Goal: Connect with others: Connect with others

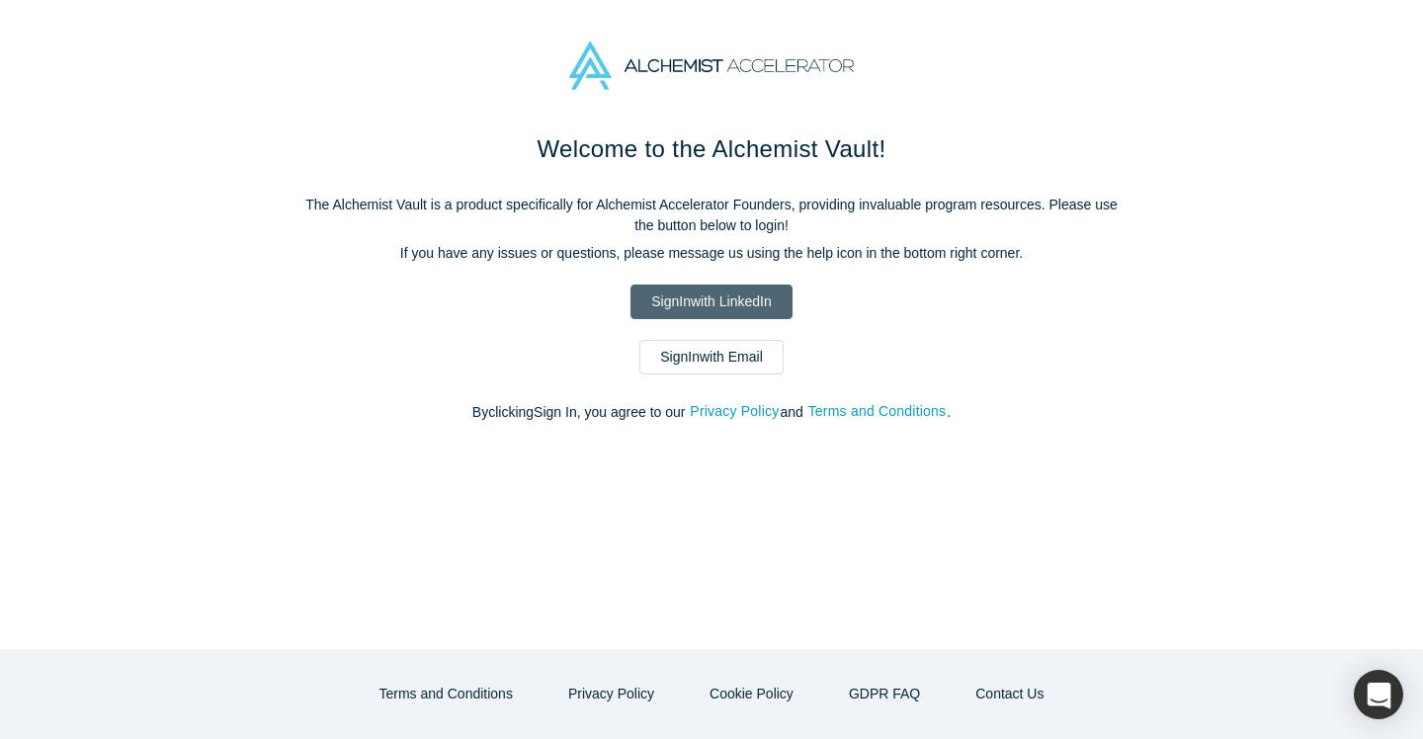
click at [711, 305] on link "Sign In with LinkedIn" at bounding box center [710, 302] width 161 height 35
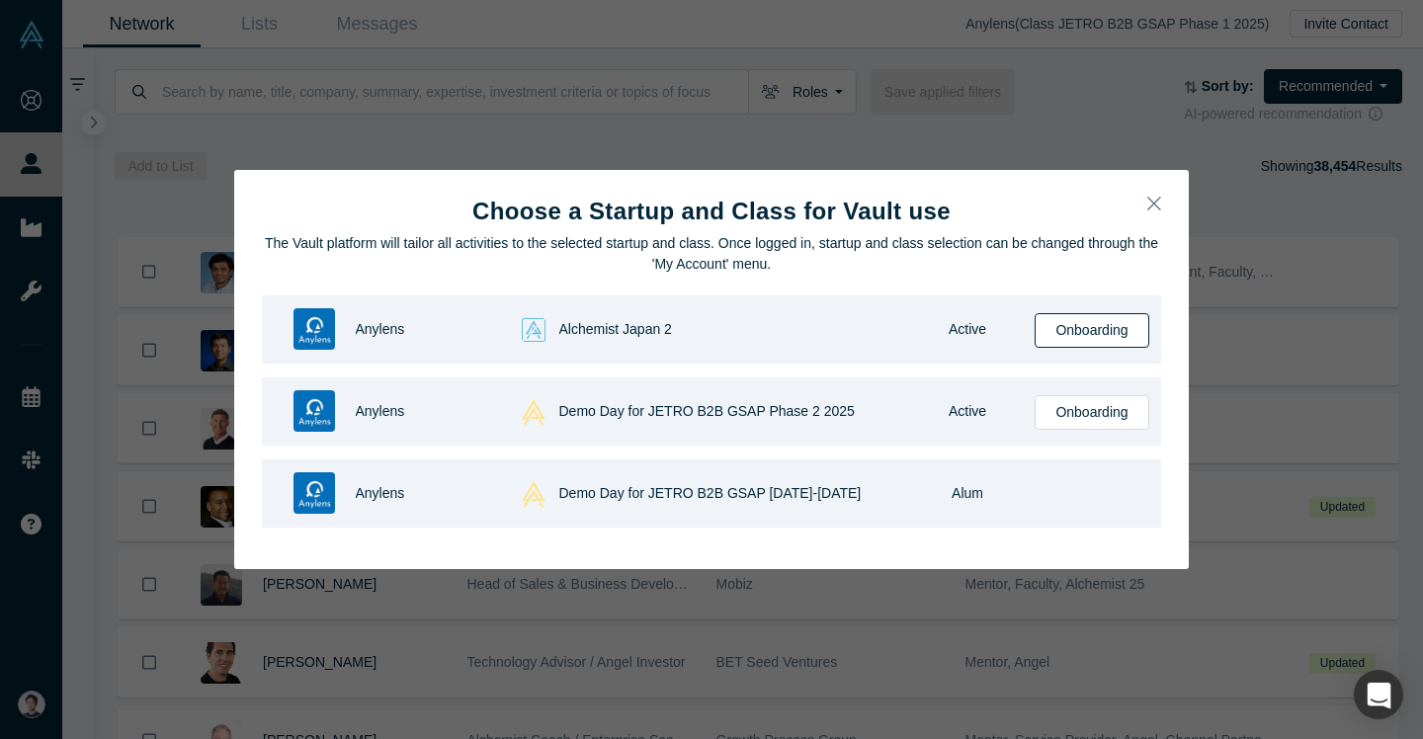
click at [1070, 333] on button "Onboarding" at bounding box center [1091, 330] width 114 height 35
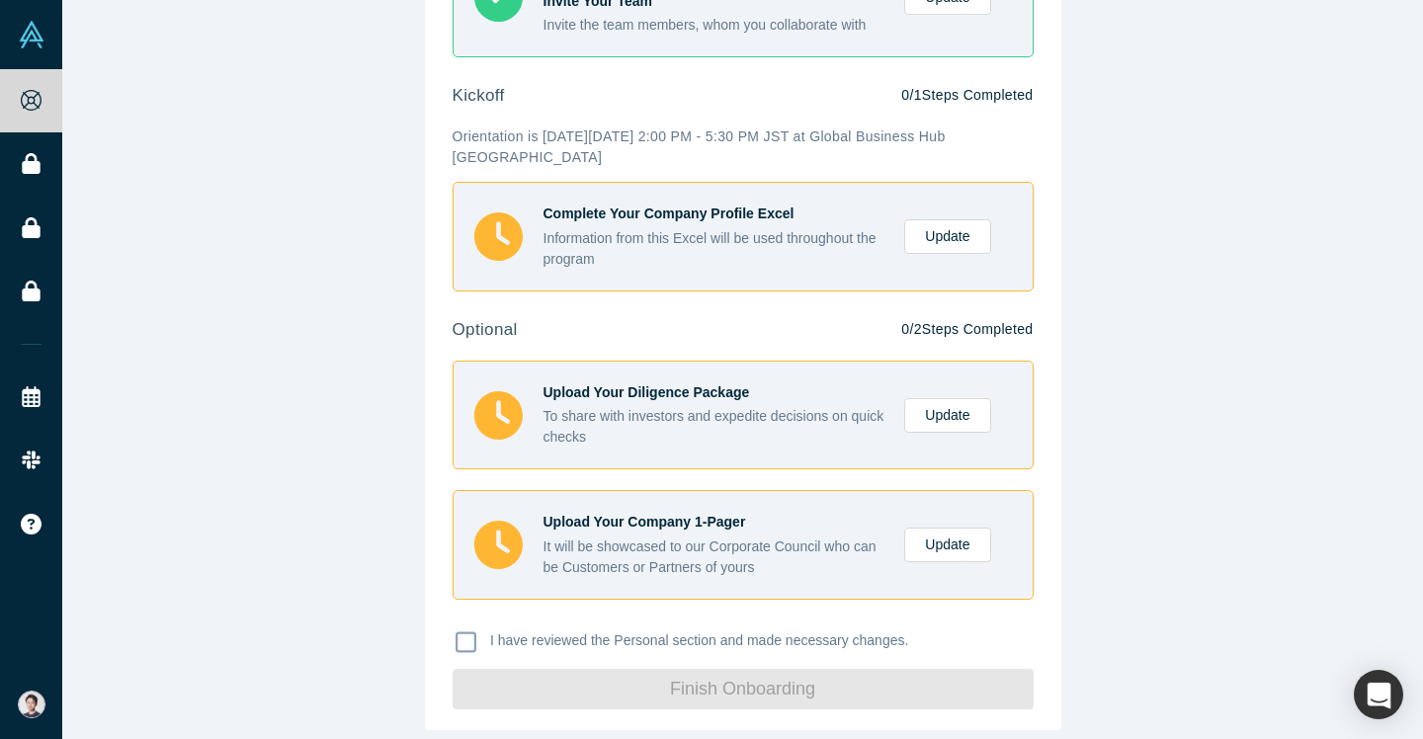
scroll to position [588, 0]
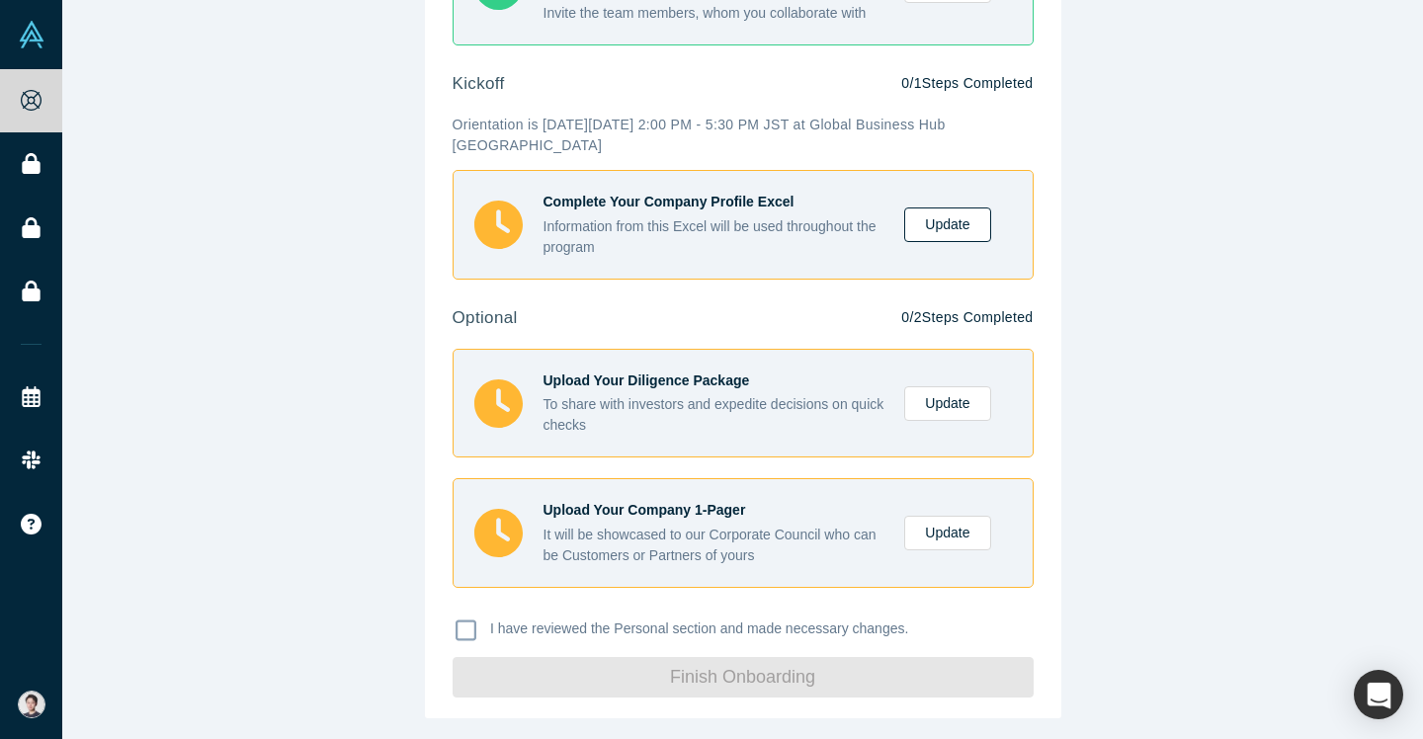
click at [948, 220] on link "Update" at bounding box center [947, 224] width 86 height 35
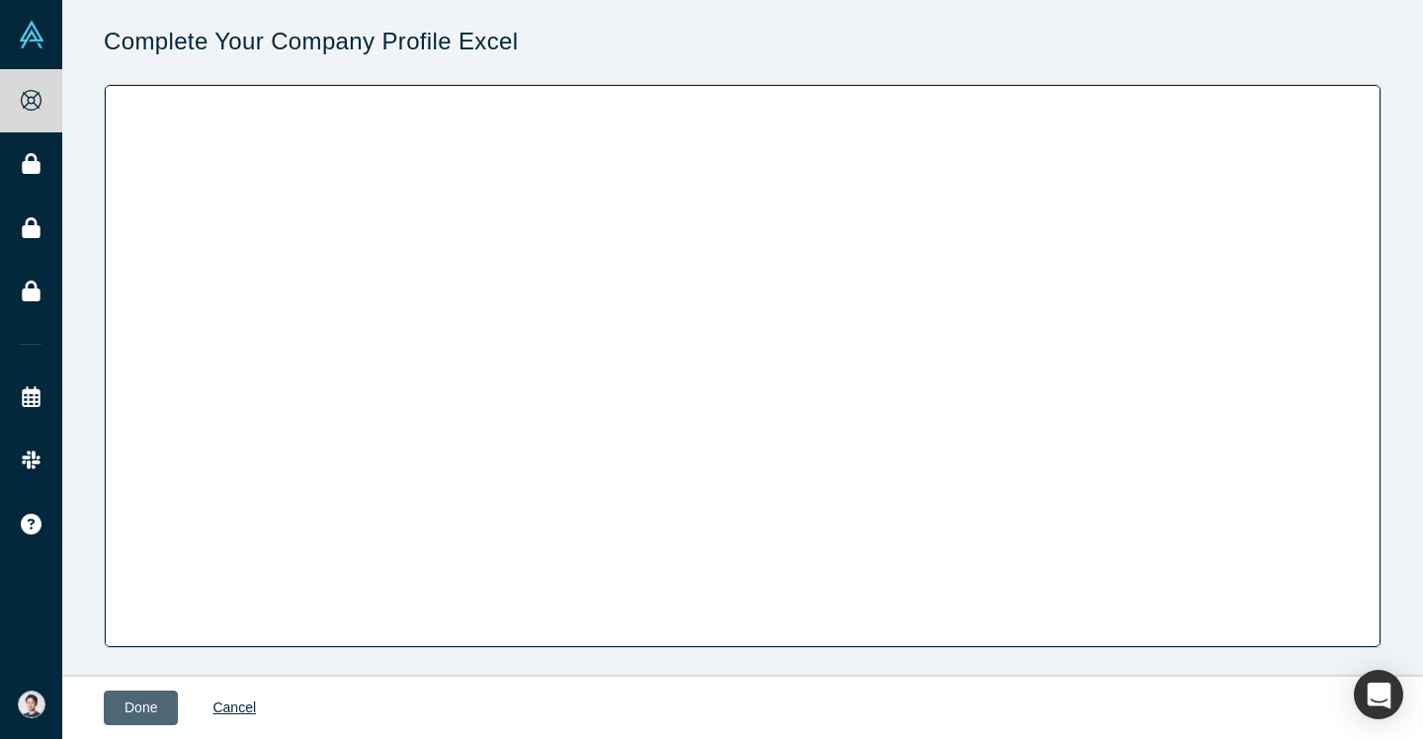
click at [136, 702] on button "Done" at bounding box center [141, 708] width 74 height 35
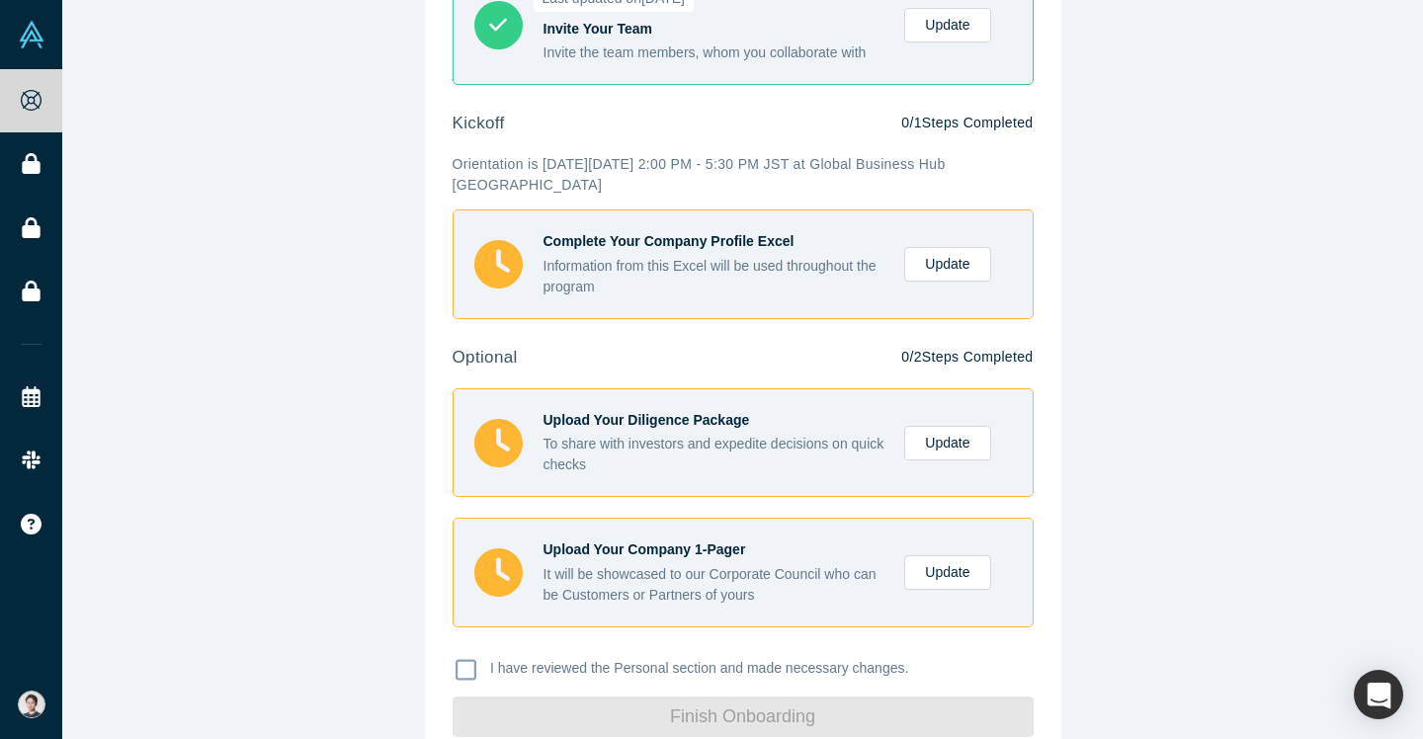
scroll to position [572, 0]
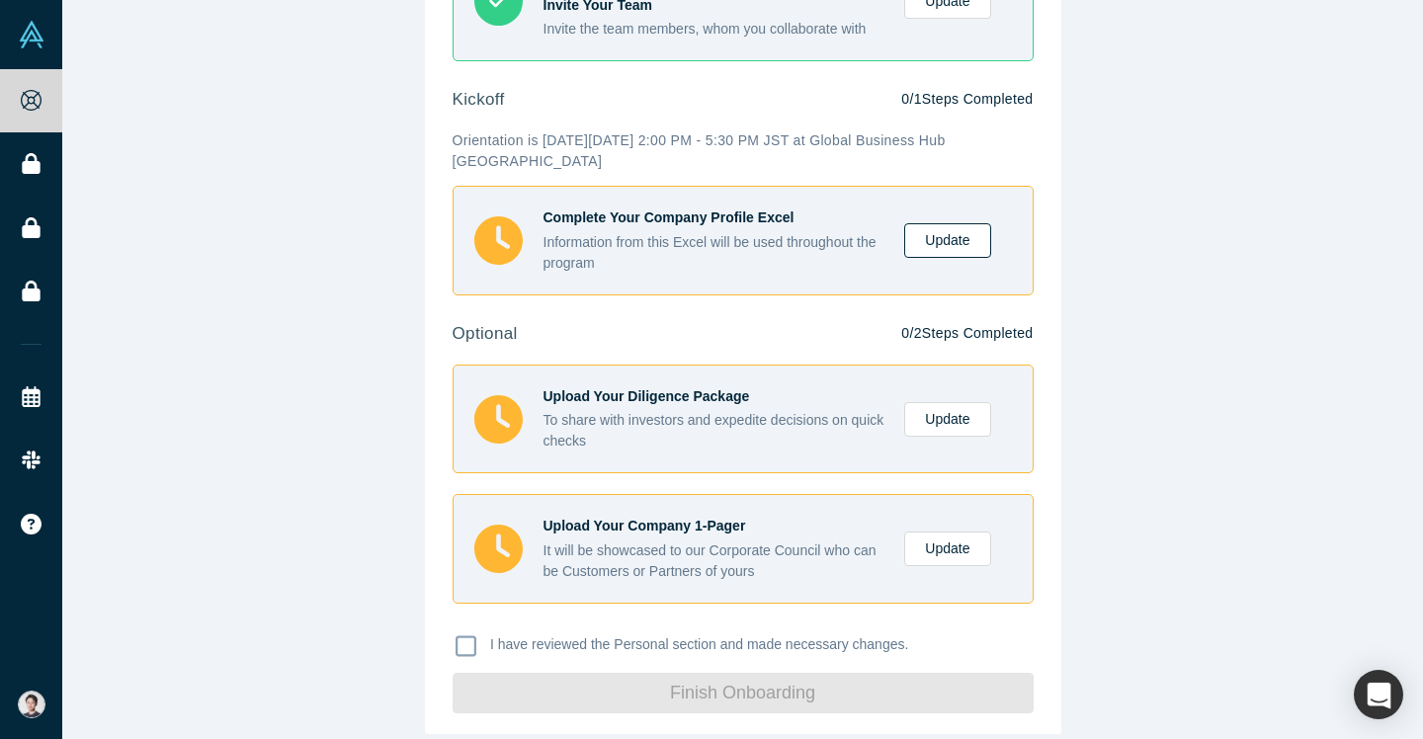
click at [963, 249] on link "Update" at bounding box center [947, 240] width 86 height 35
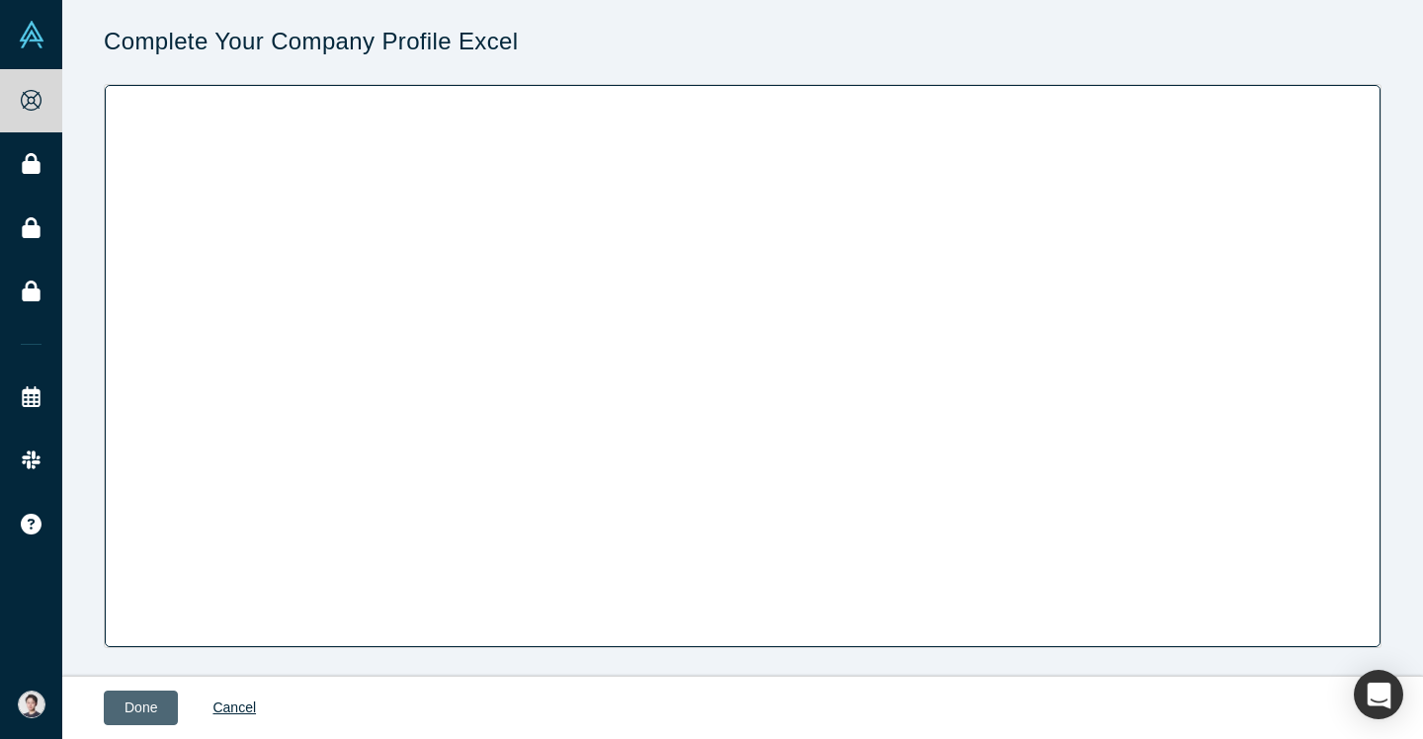
click at [138, 716] on button "Done" at bounding box center [141, 708] width 74 height 35
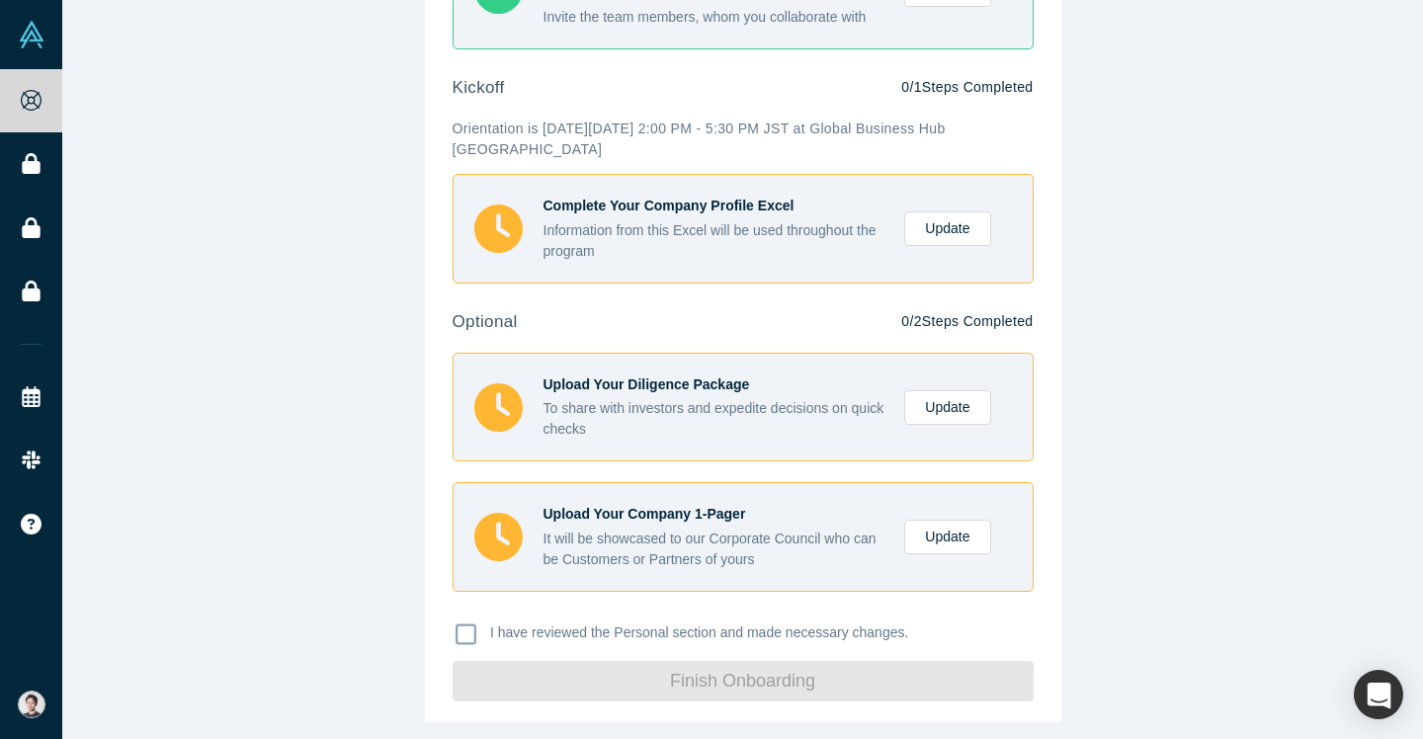
scroll to position [588, 0]
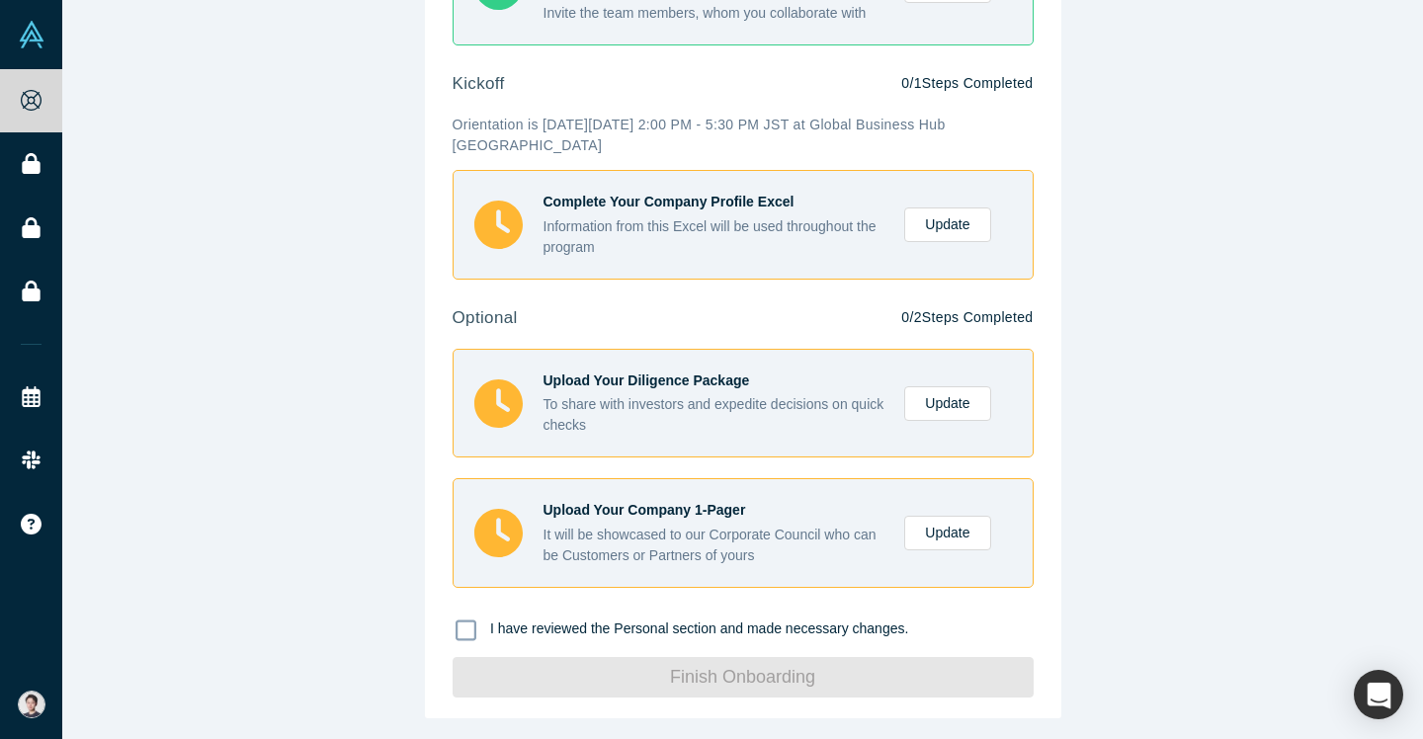
click at [840, 636] on p "I have reviewed the Personal section and made necessary changes." at bounding box center [699, 628] width 418 height 21
click at [0, 0] on input "I have reviewed the Personal section and made necessary changes." at bounding box center [0, 0] width 0 height 0
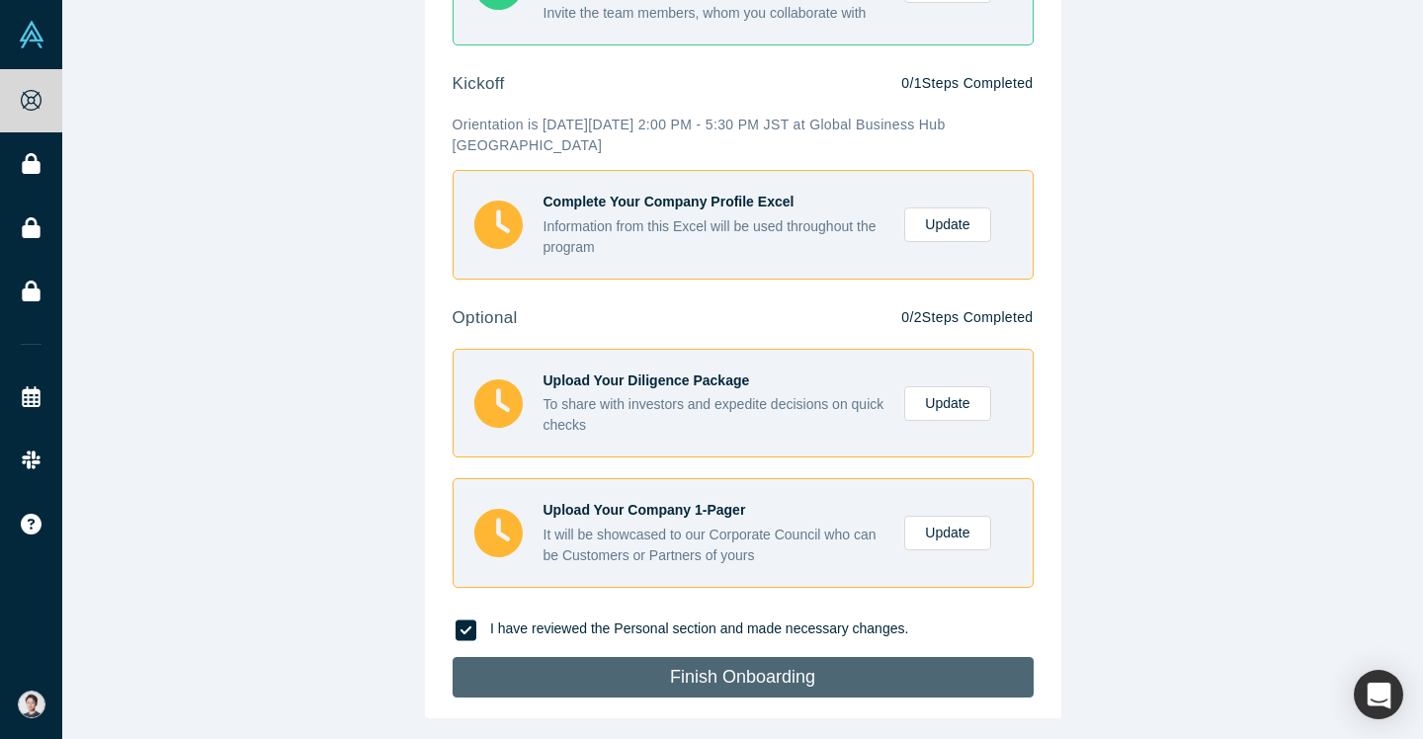
click at [832, 685] on button "Finish Onboarding" at bounding box center [742, 677] width 581 height 41
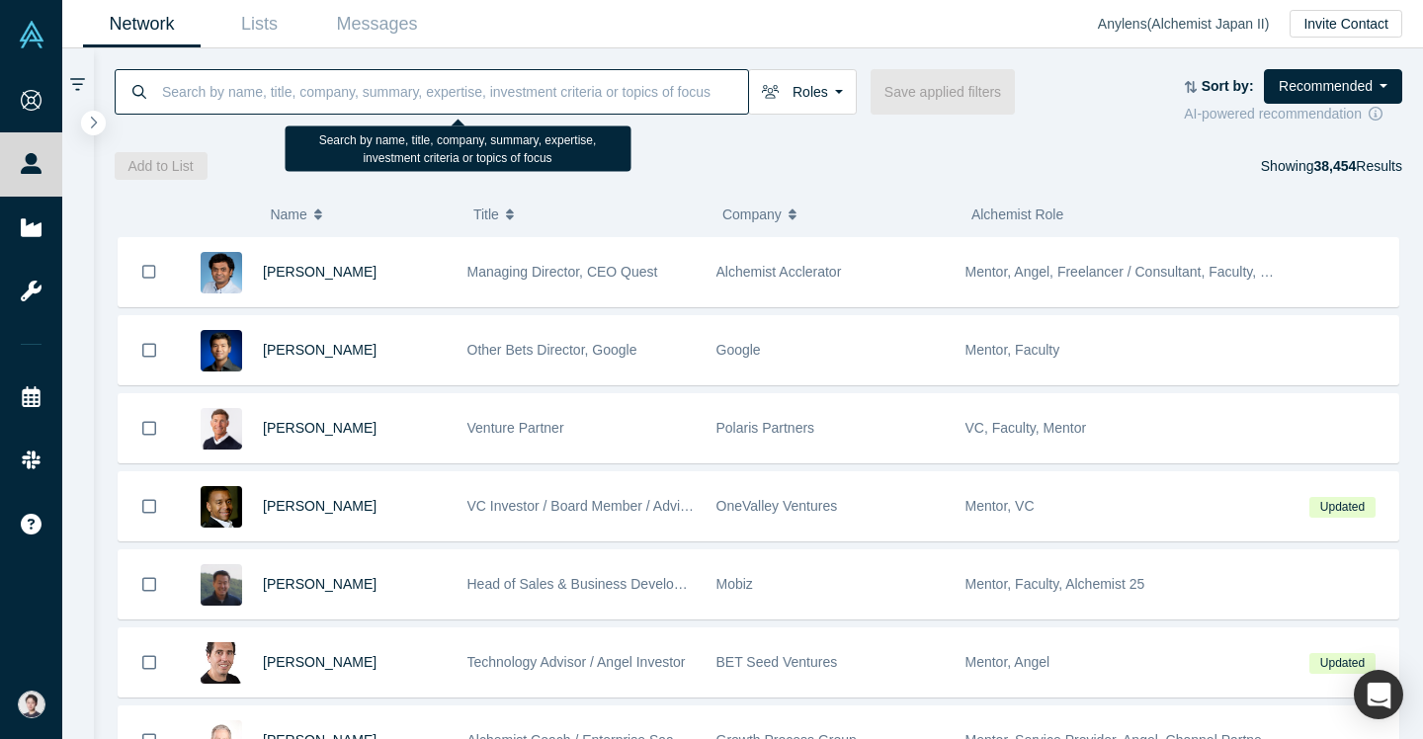
click at [439, 105] on input at bounding box center [454, 91] width 588 height 46
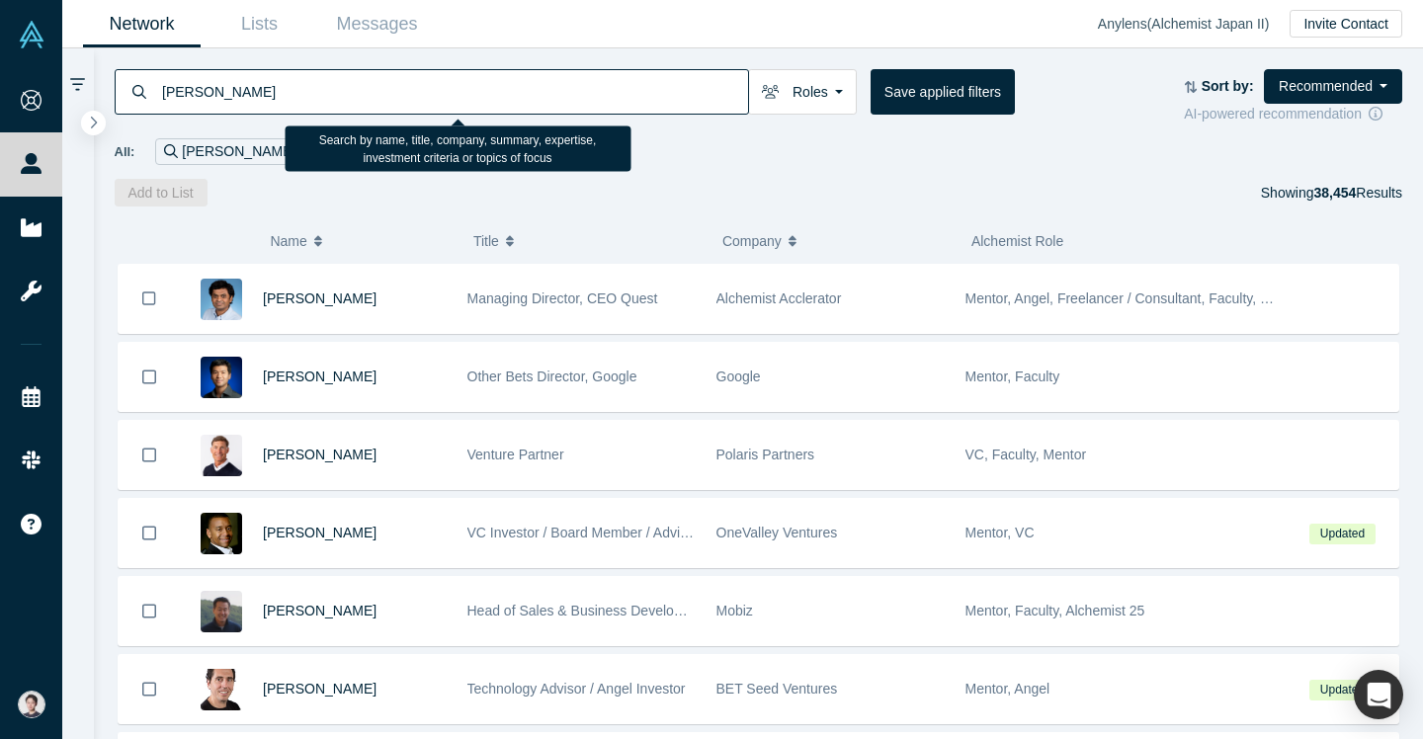
type input "[PERSON_NAME]"
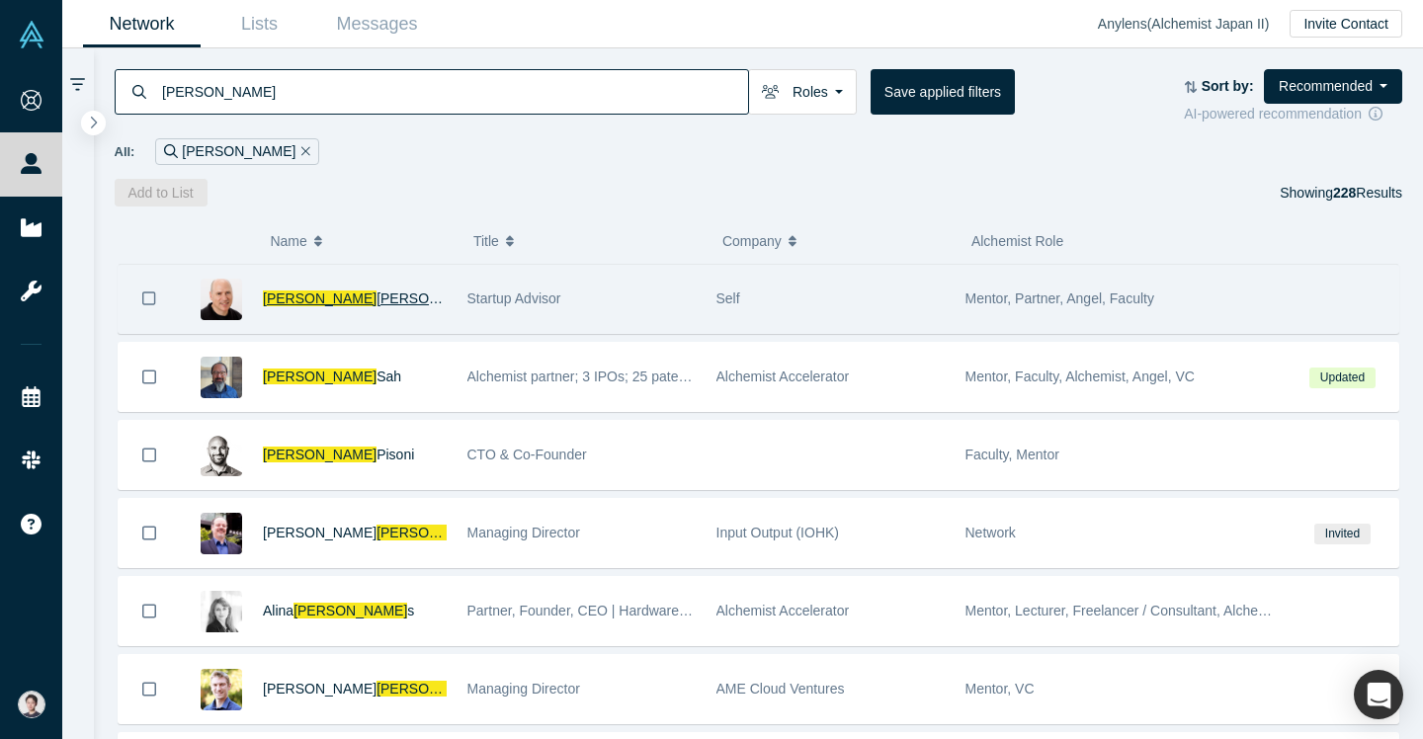
click at [376, 298] on span "[PERSON_NAME]" at bounding box center [433, 298] width 114 height 16
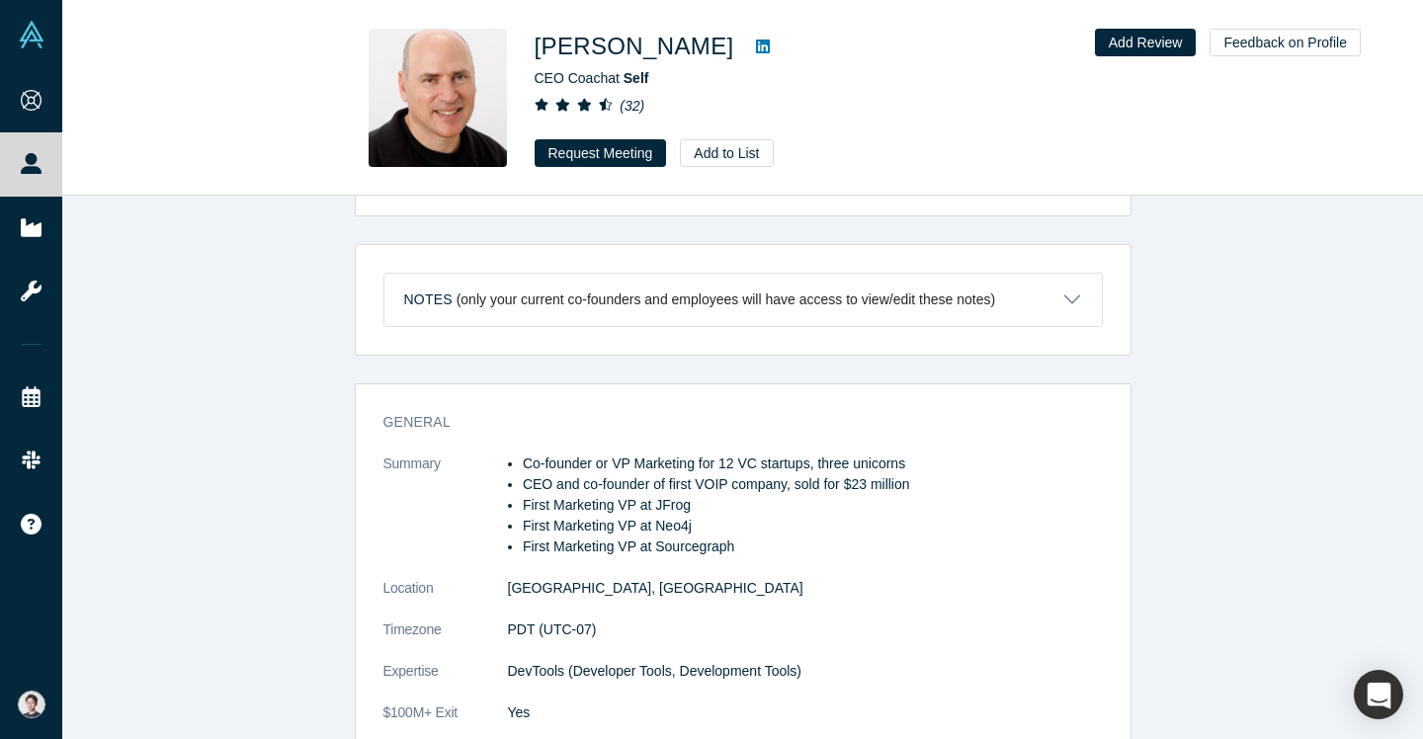
scroll to position [876, 0]
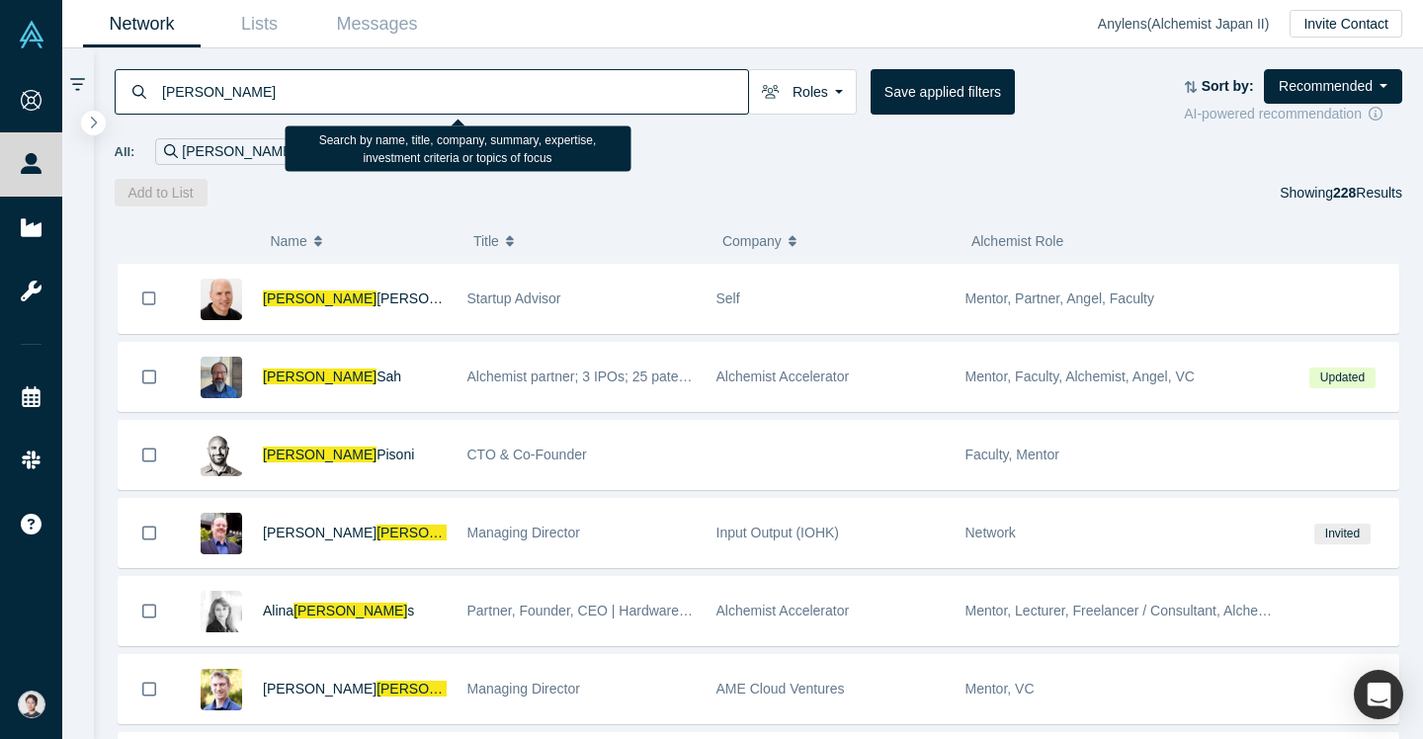
click at [421, 83] on input "[PERSON_NAME]" at bounding box center [454, 91] width 588 height 46
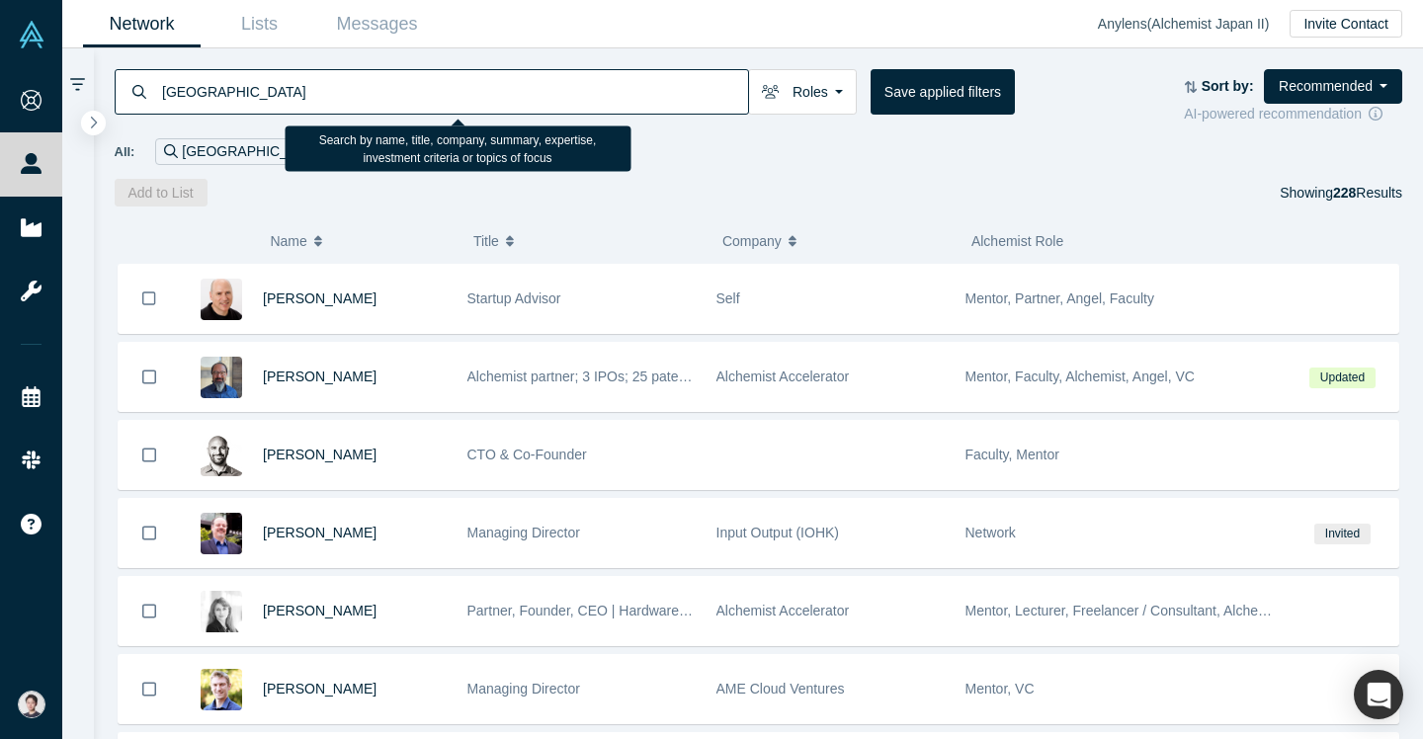
type input "[GEOGRAPHIC_DATA]"
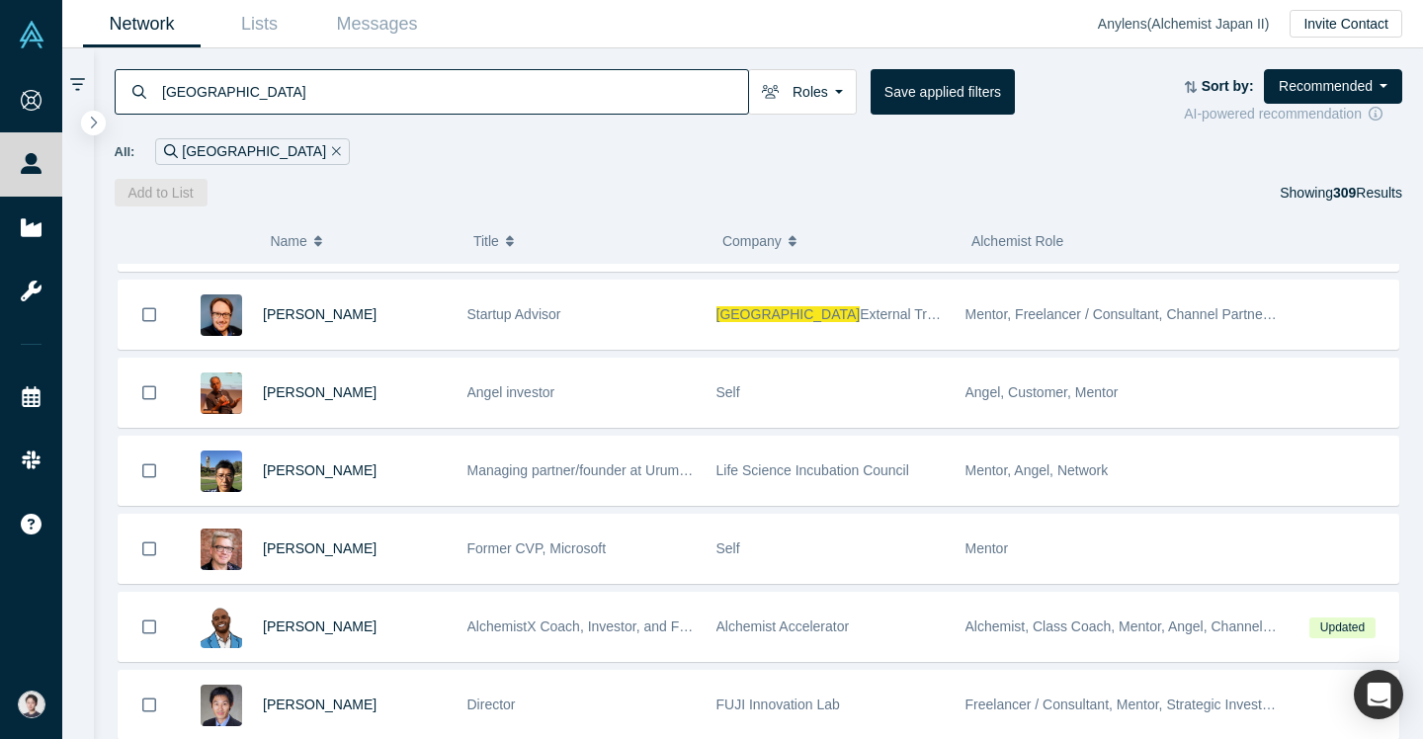
scroll to position [2356, 0]
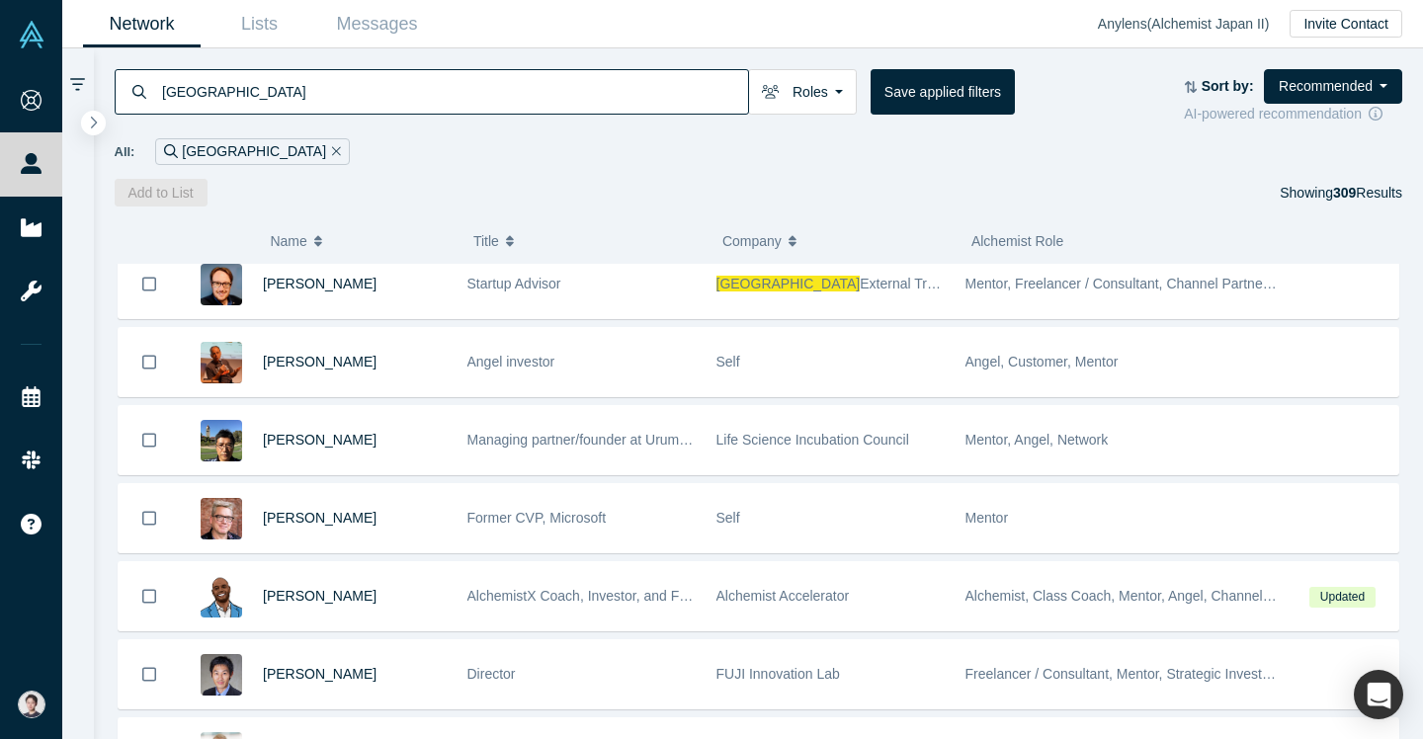
click at [76, 88] on icon at bounding box center [77, 85] width 15 height 18
click at [93, 121] on icon "button" at bounding box center [94, 122] width 10 height 15
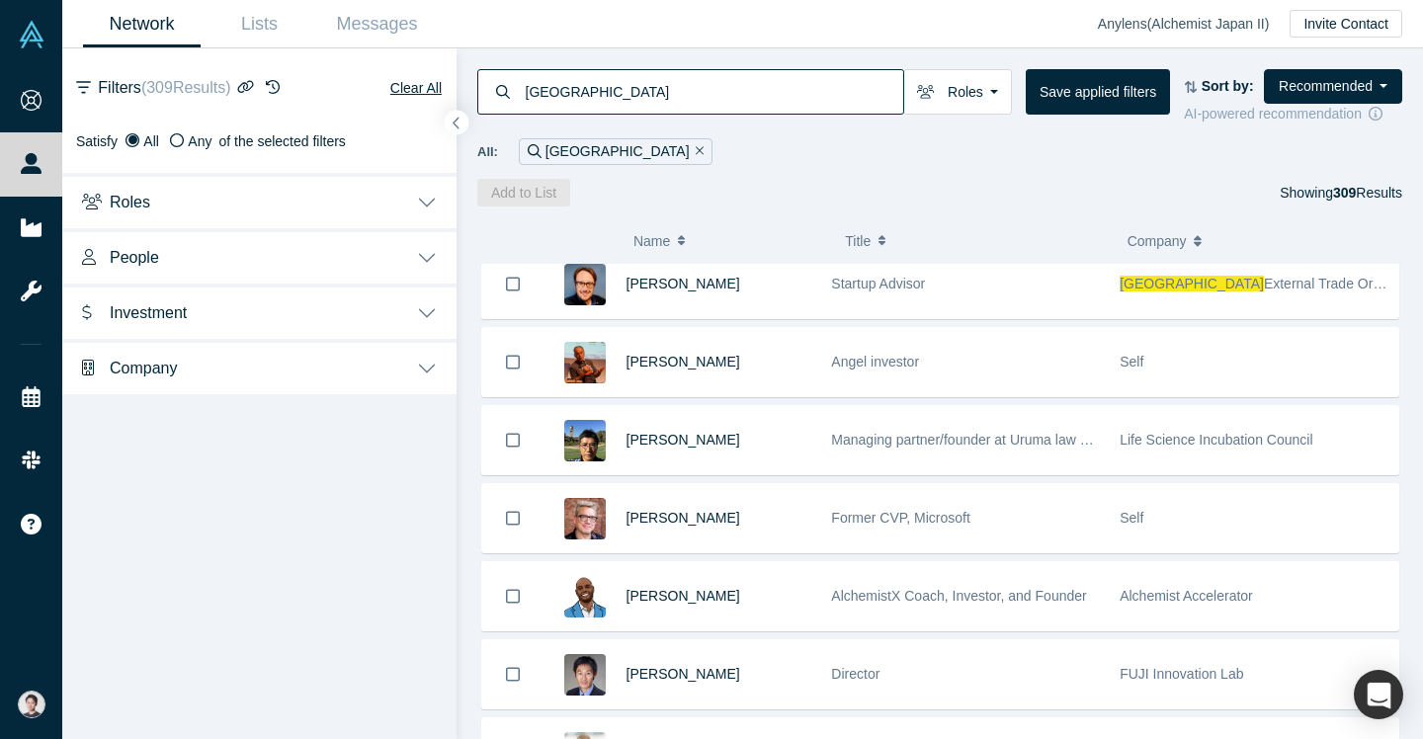
click at [222, 256] on button "People" at bounding box center [259, 255] width 394 height 55
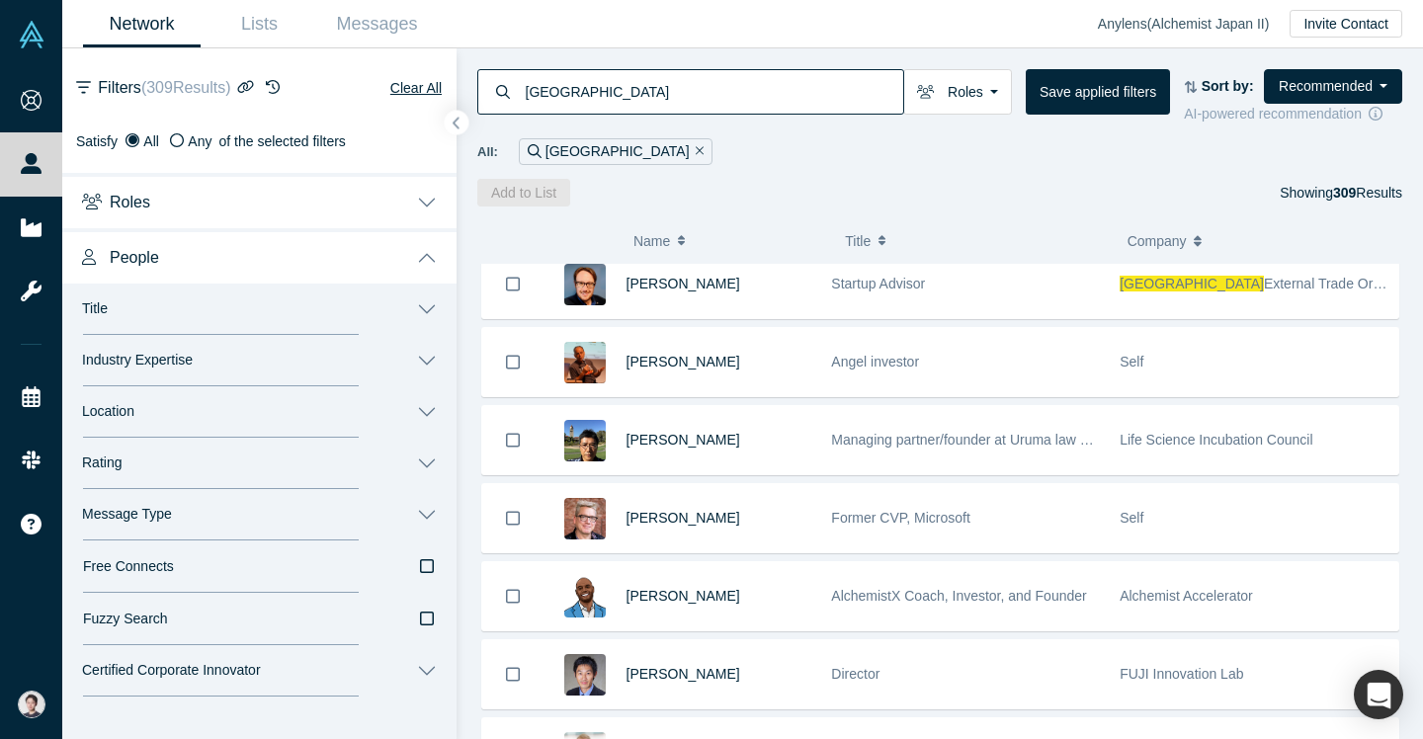
click at [180, 422] on button "Location" at bounding box center [259, 411] width 394 height 51
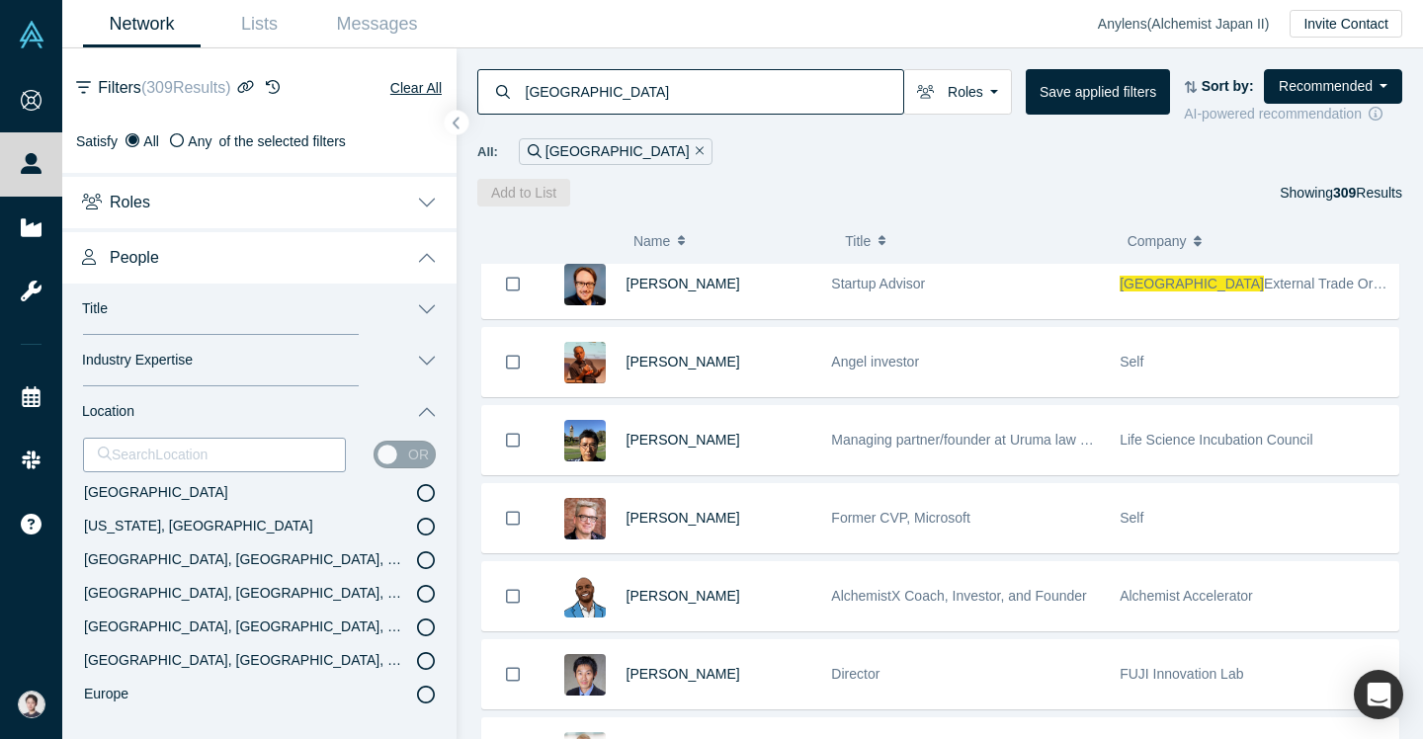
click at [177, 459] on div at bounding box center [214, 455] width 233 height 25
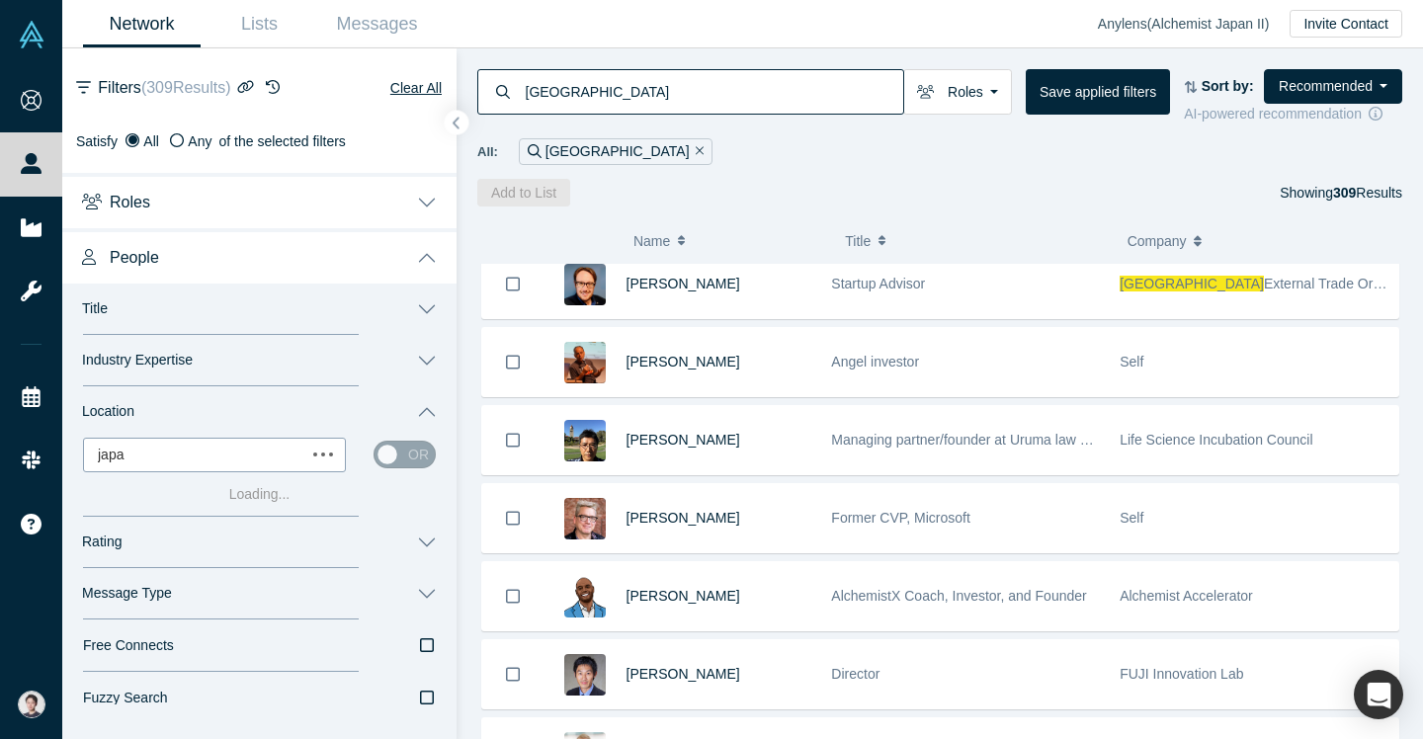
type input "[GEOGRAPHIC_DATA]"
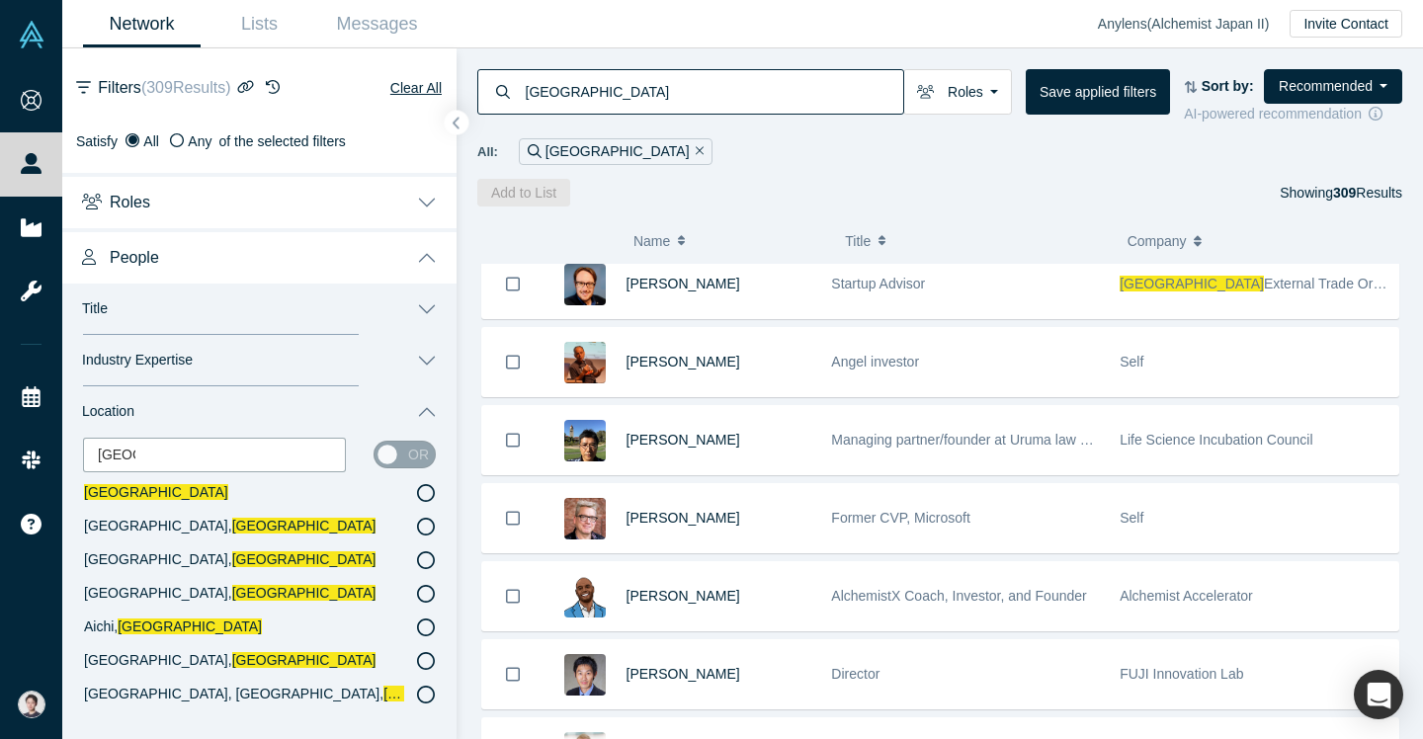
click at [194, 495] on label "[GEOGRAPHIC_DATA]" at bounding box center [259, 493] width 353 height 34
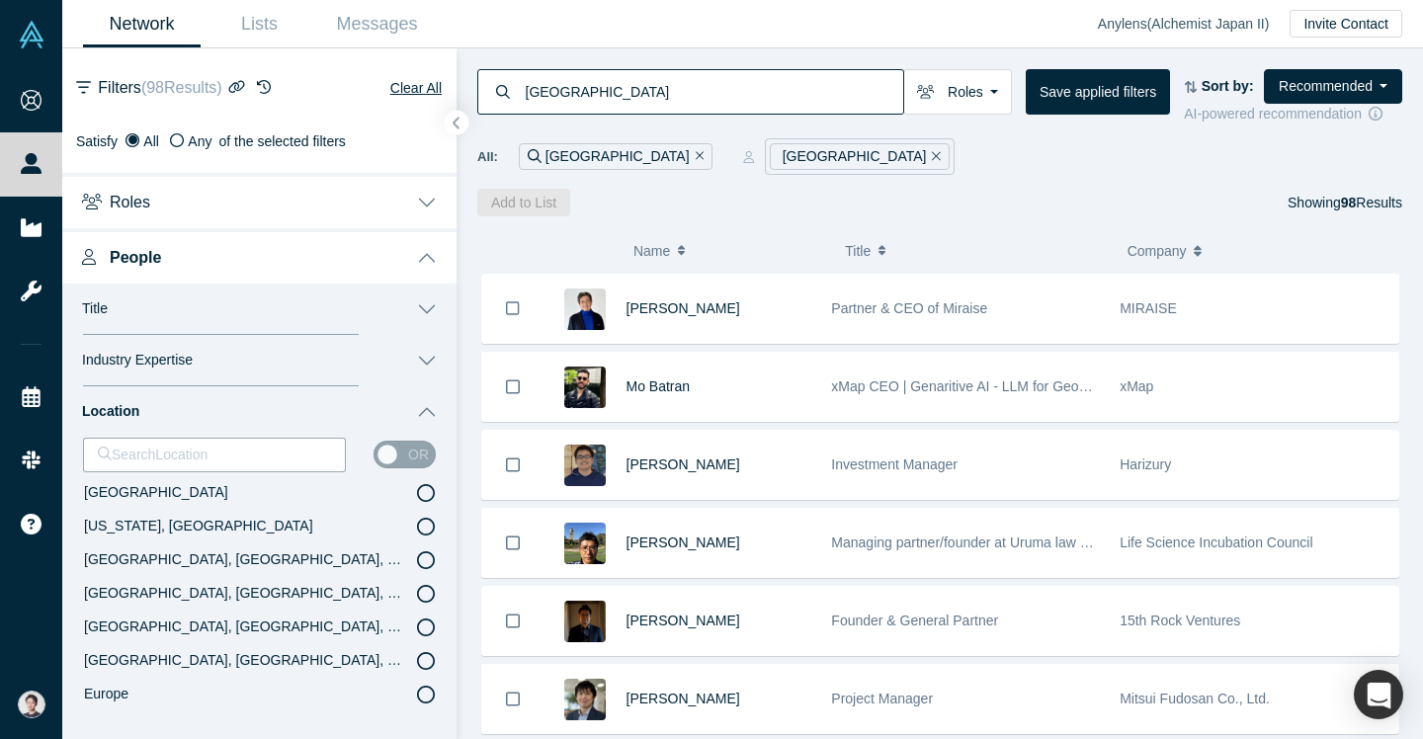
click at [696, 160] on icon "Remove Filter" at bounding box center [700, 155] width 9 height 9
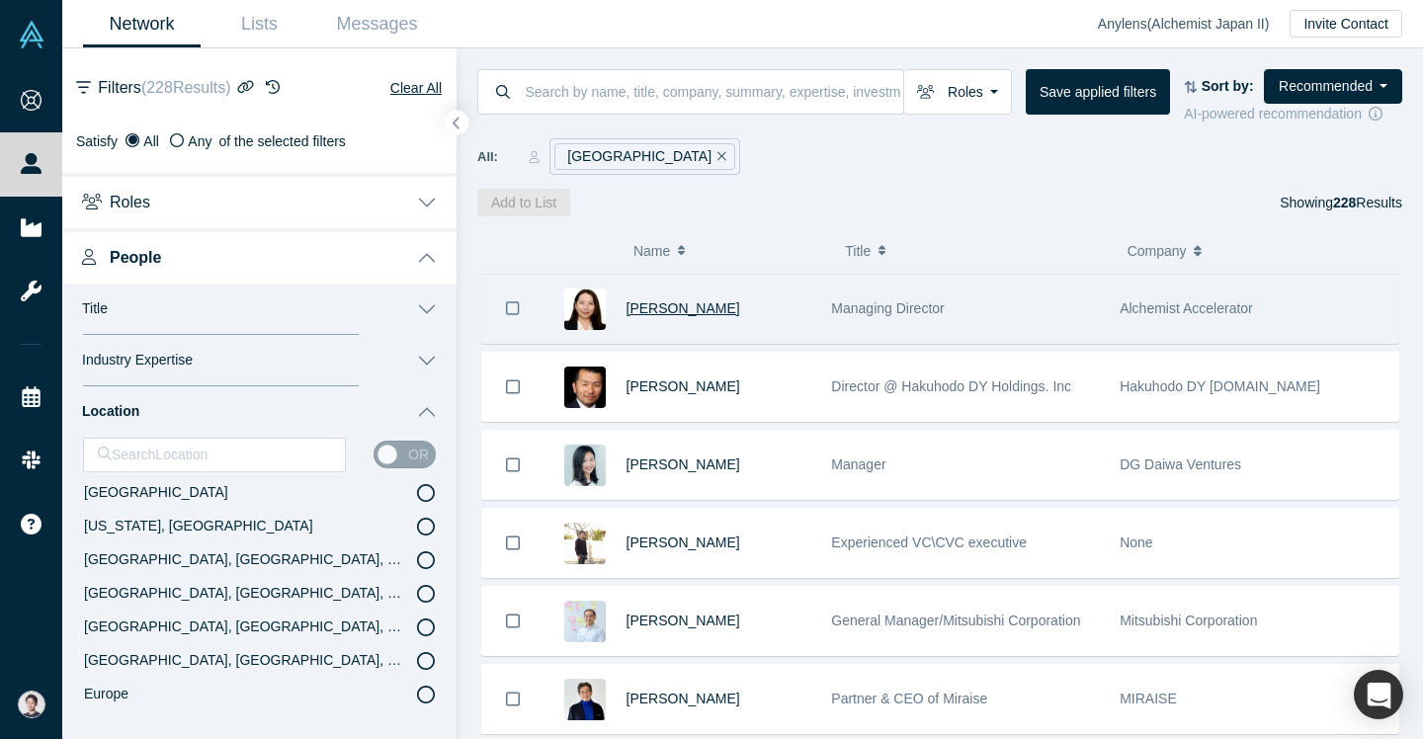
click at [667, 304] on span "[PERSON_NAME]" at bounding box center [683, 308] width 114 height 16
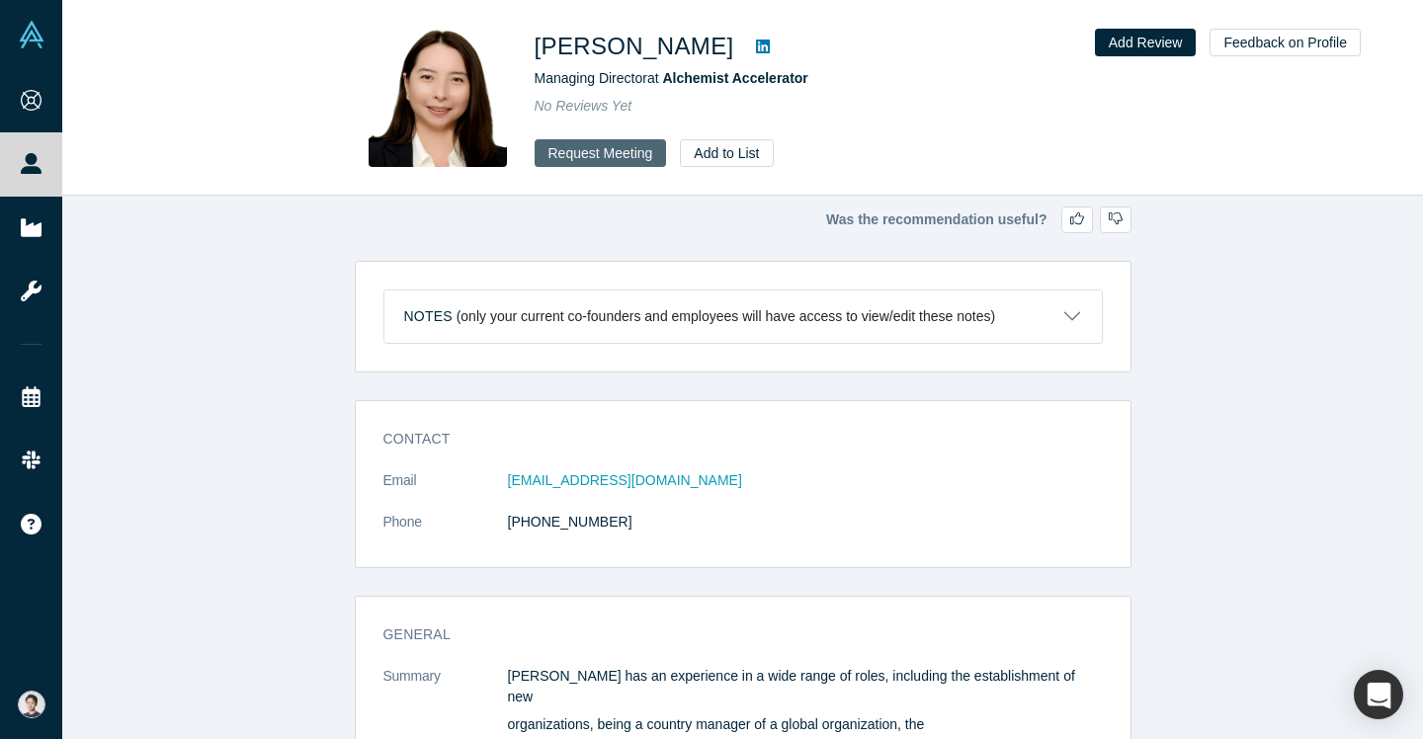
click at [630, 163] on button "Request Meeting" at bounding box center [600, 153] width 132 height 28
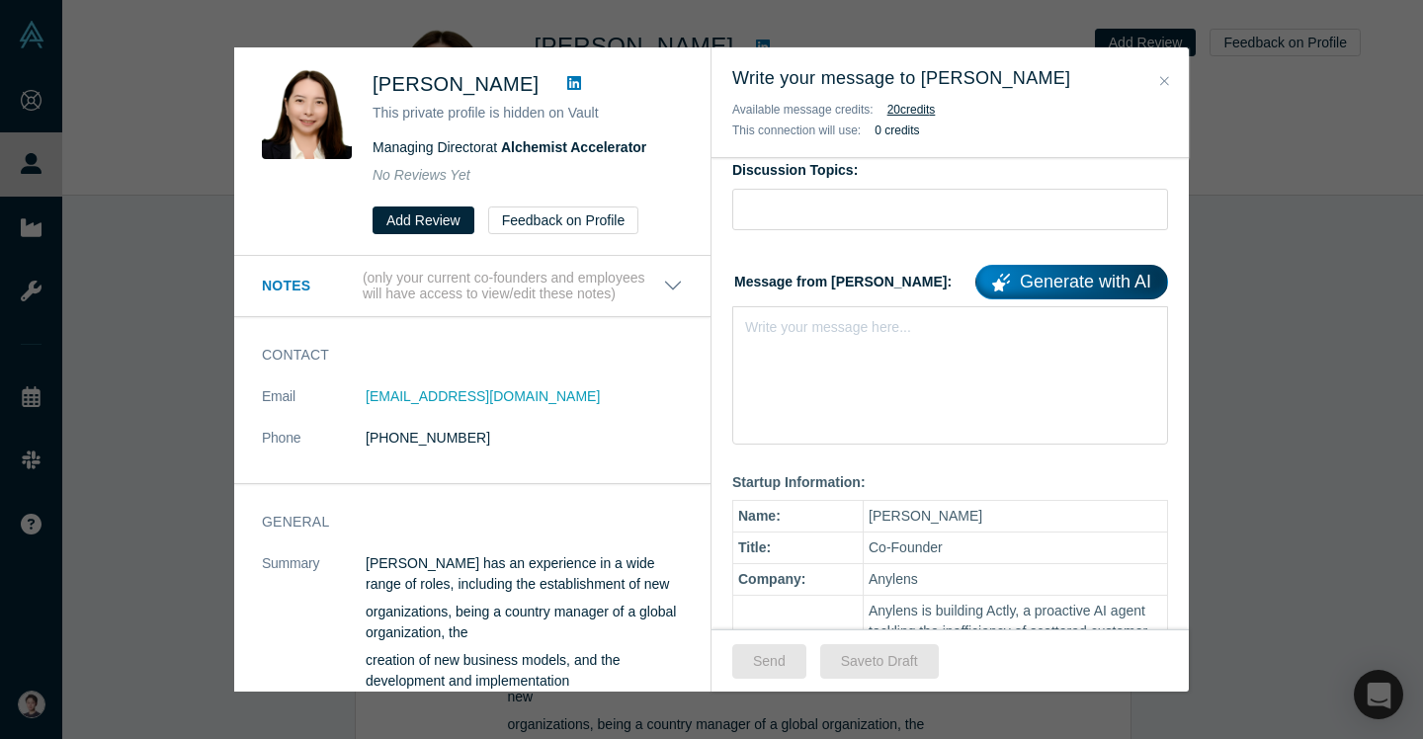
scroll to position [154, 0]
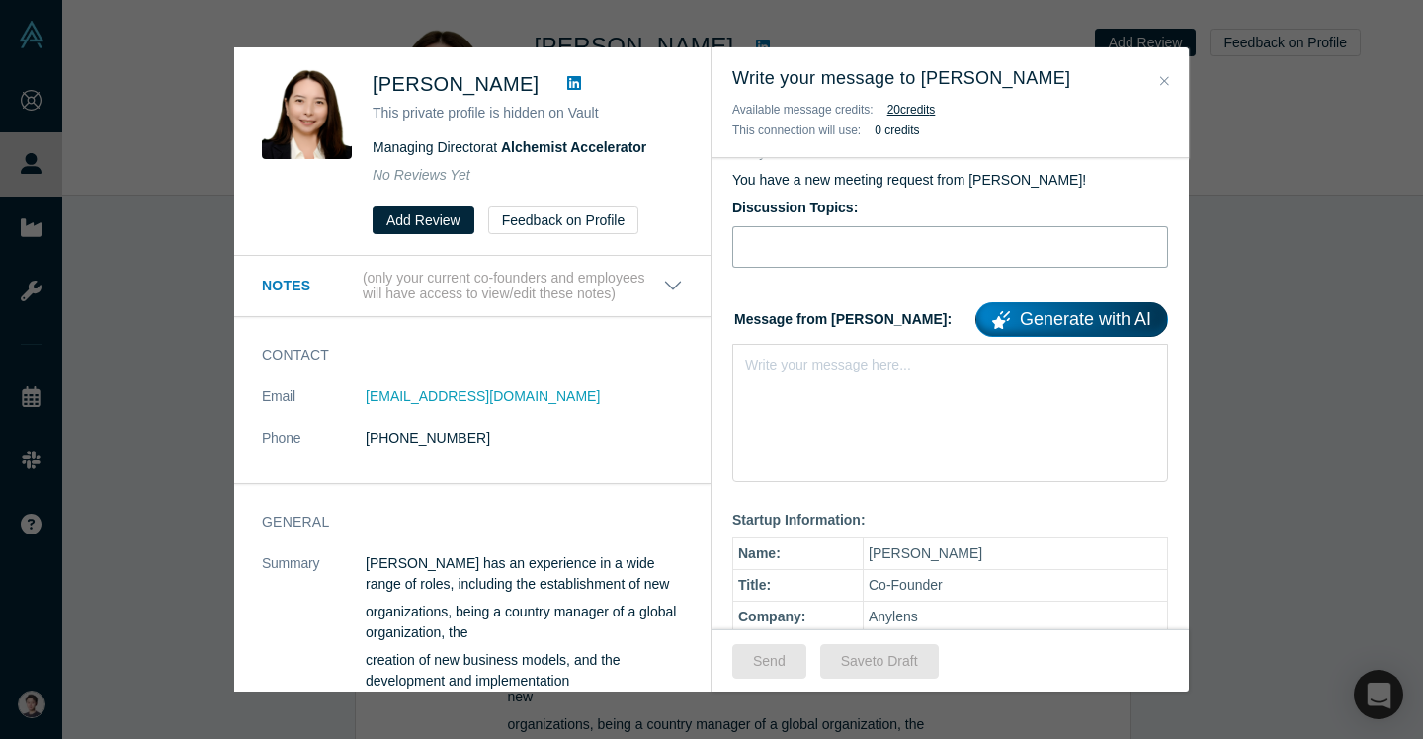
click at [942, 247] on input "Discussion Topics:" at bounding box center [950, 246] width 436 height 41
type input "Test Message"
type input "N"
click at [1084, 316] on link "Generate with AI" at bounding box center [1071, 319] width 193 height 35
click at [890, 373] on div "Write your message here..." at bounding box center [828, 365] width 166 height 21
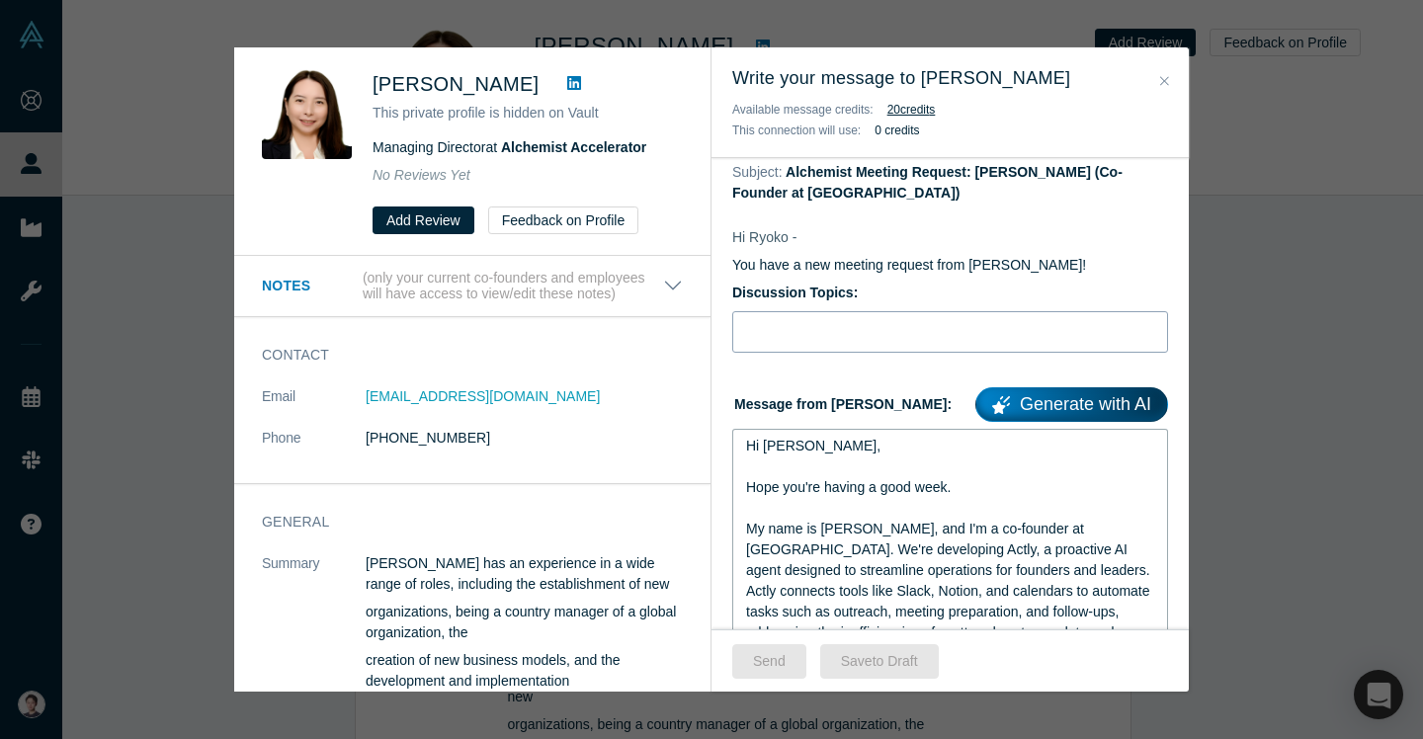
scroll to position [41, 0]
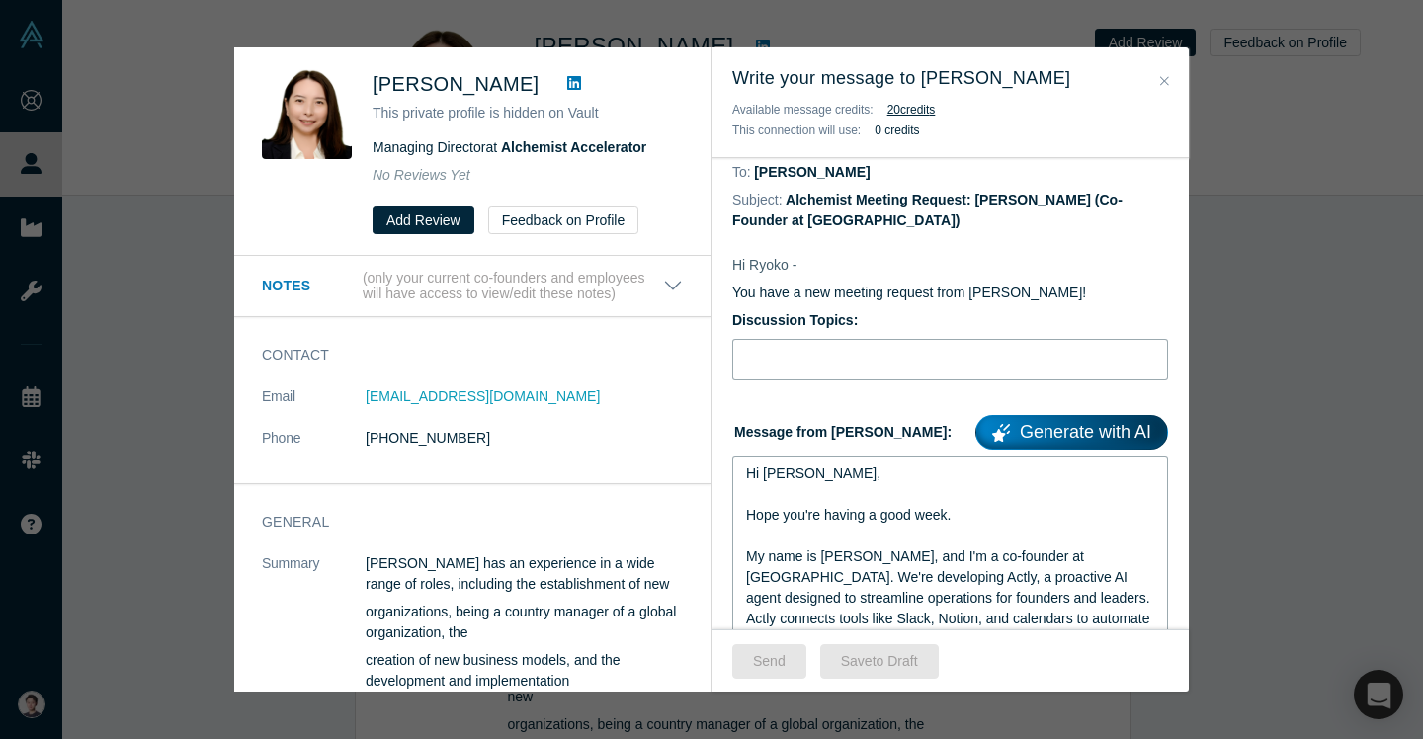
click at [833, 350] on input "Discussion Topics:" at bounding box center [950, 359] width 436 height 41
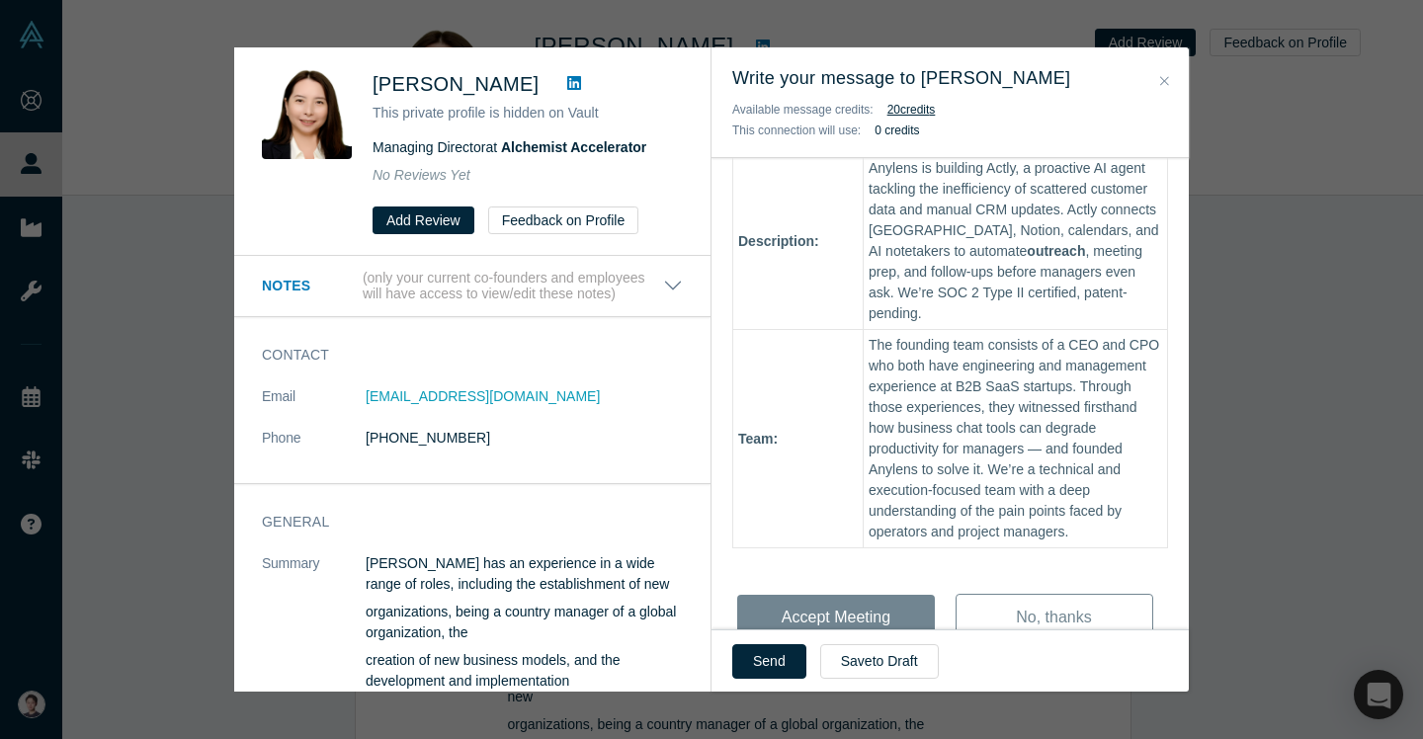
scroll to position [1051, 0]
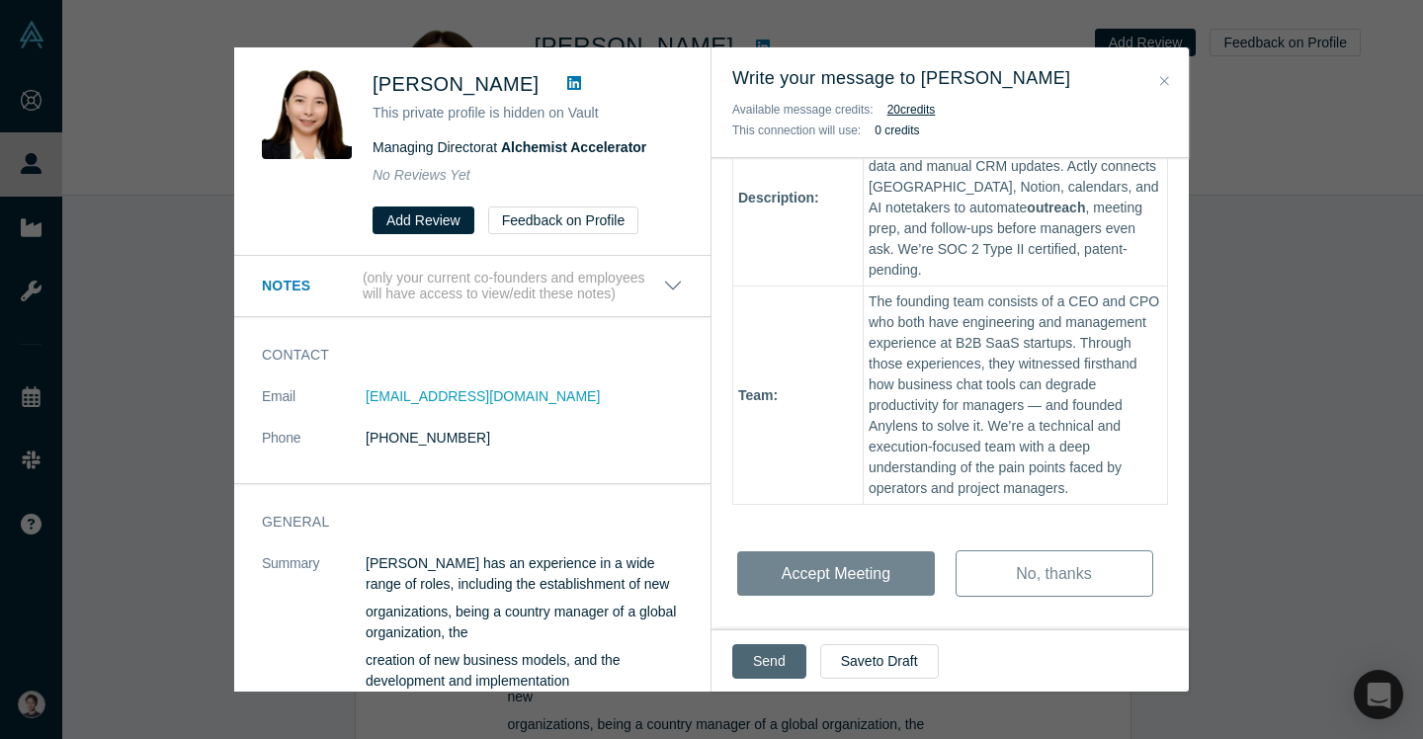
type input "Just testing AI message generation!"
click at [765, 661] on button "Send" at bounding box center [769, 661] width 74 height 35
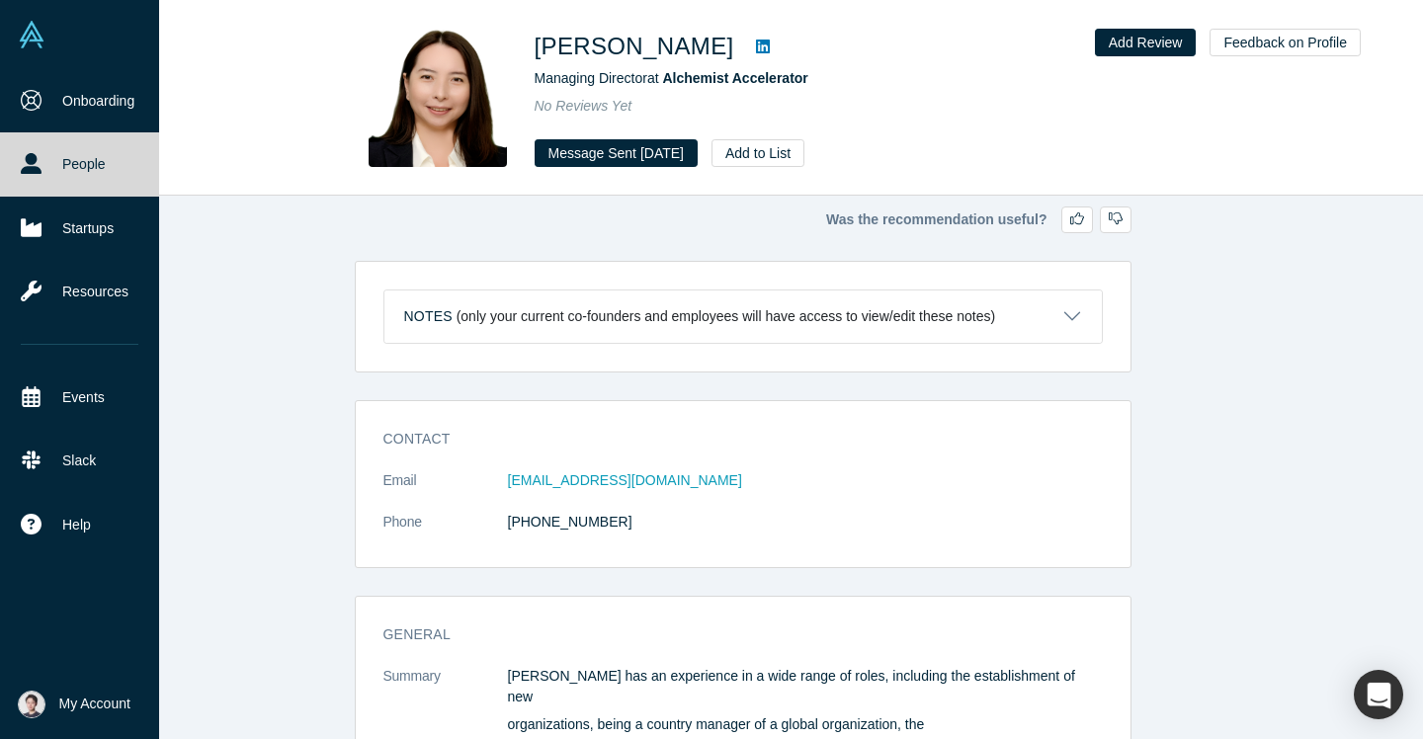
click at [44, 29] on link at bounding box center [79, 34] width 159 height 69
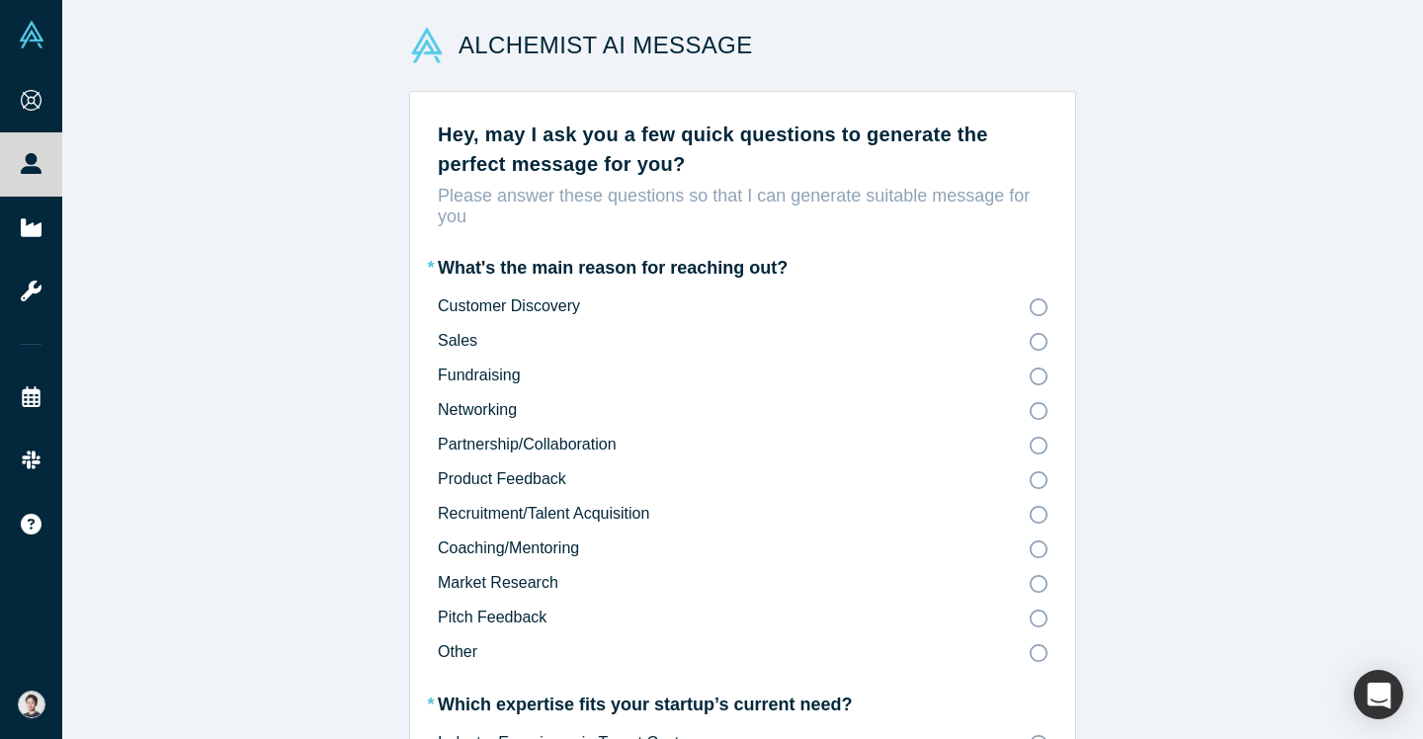
click at [1037, 342] on icon at bounding box center [1038, 342] width 18 height 18
click at [0, 0] on input "Sales" at bounding box center [0, 0] width 0 height 0
click at [1037, 341] on icon at bounding box center [1038, 341] width 18 height 18
click at [0, 0] on input "Sales" at bounding box center [0, 0] width 0 height 0
click at [1035, 651] on icon at bounding box center [1038, 653] width 18 height 18
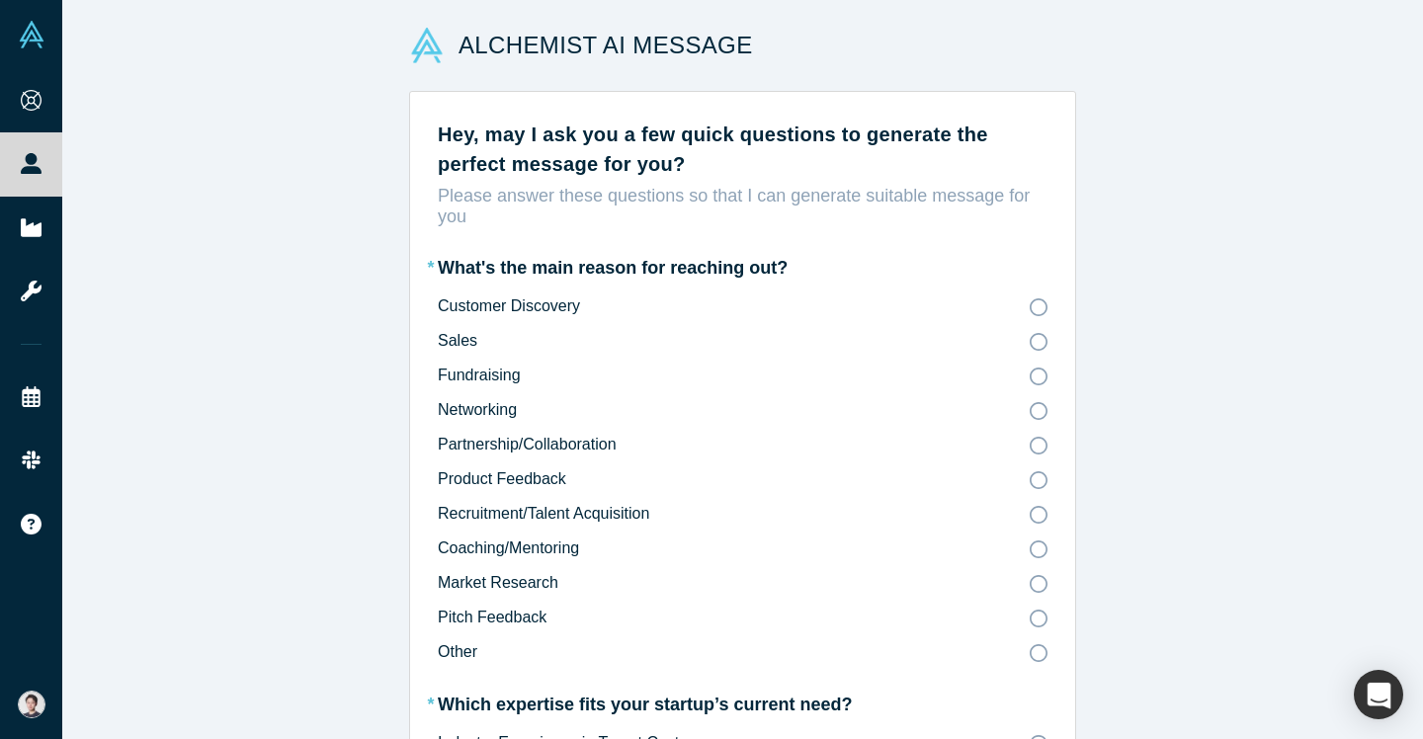
click at [0, 0] on input "Other" at bounding box center [0, 0] width 0 height 0
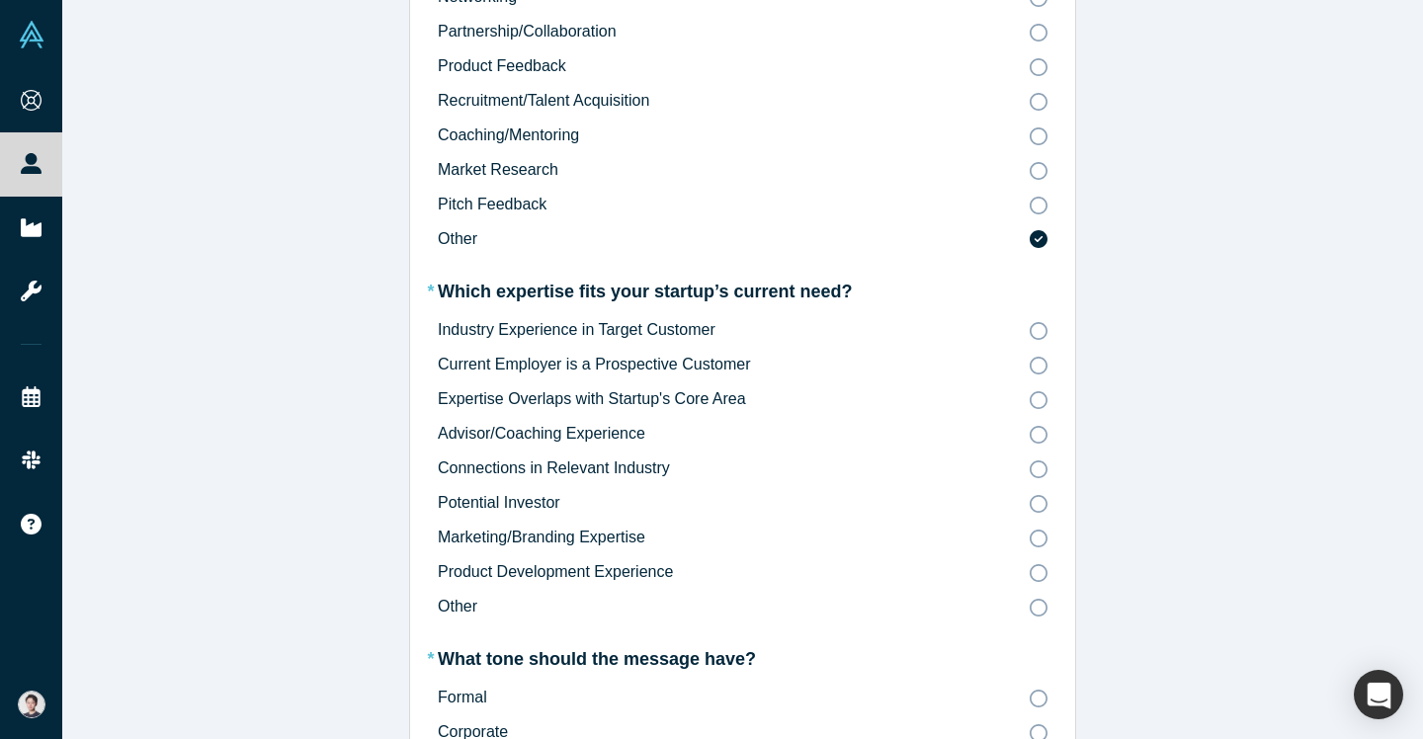
scroll to position [405, 0]
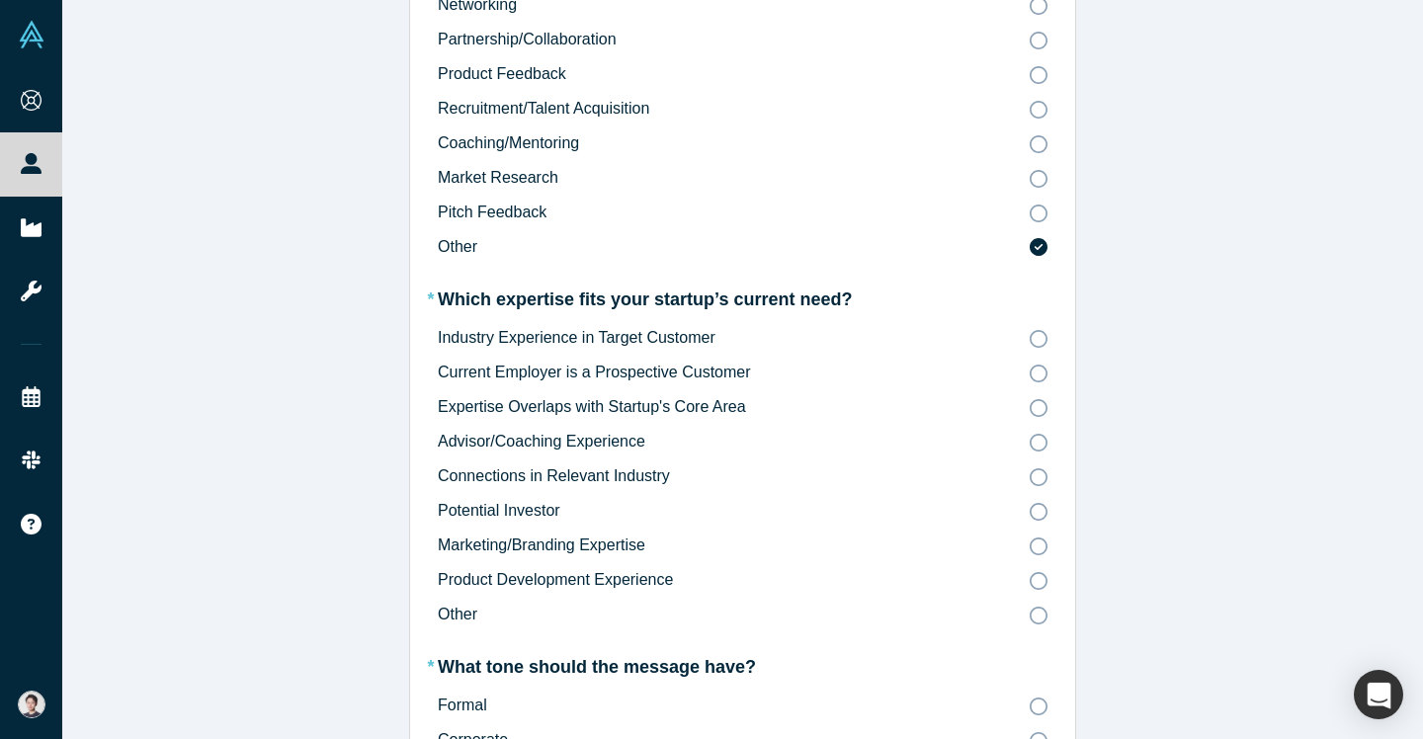
click at [1036, 178] on icon at bounding box center [1038, 179] width 18 height 18
click at [0, 0] on input "Market Research" at bounding box center [0, 0] width 0 height 0
click at [1036, 205] on icon at bounding box center [1038, 214] width 18 height 18
click at [0, 0] on input "Pitch Feedback" at bounding box center [0, 0] width 0 height 0
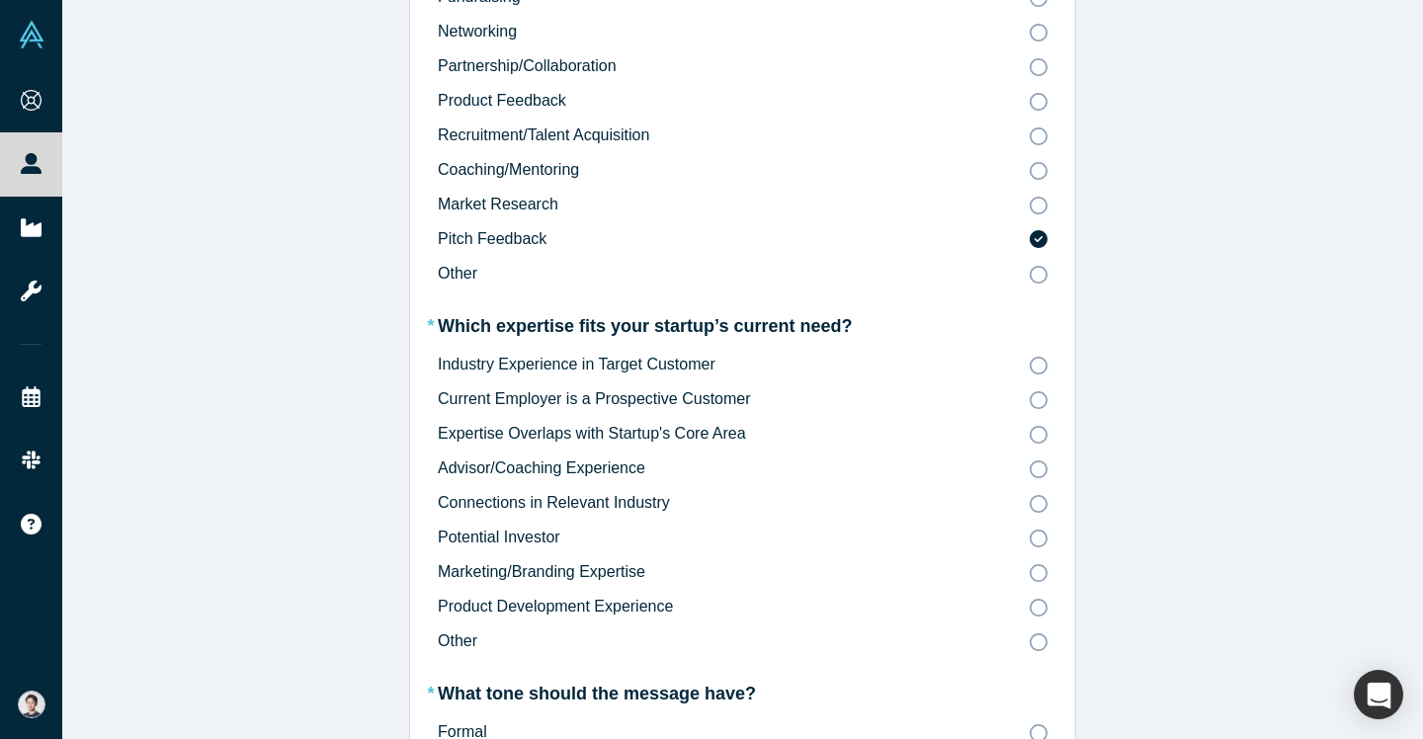
scroll to position [307, 0]
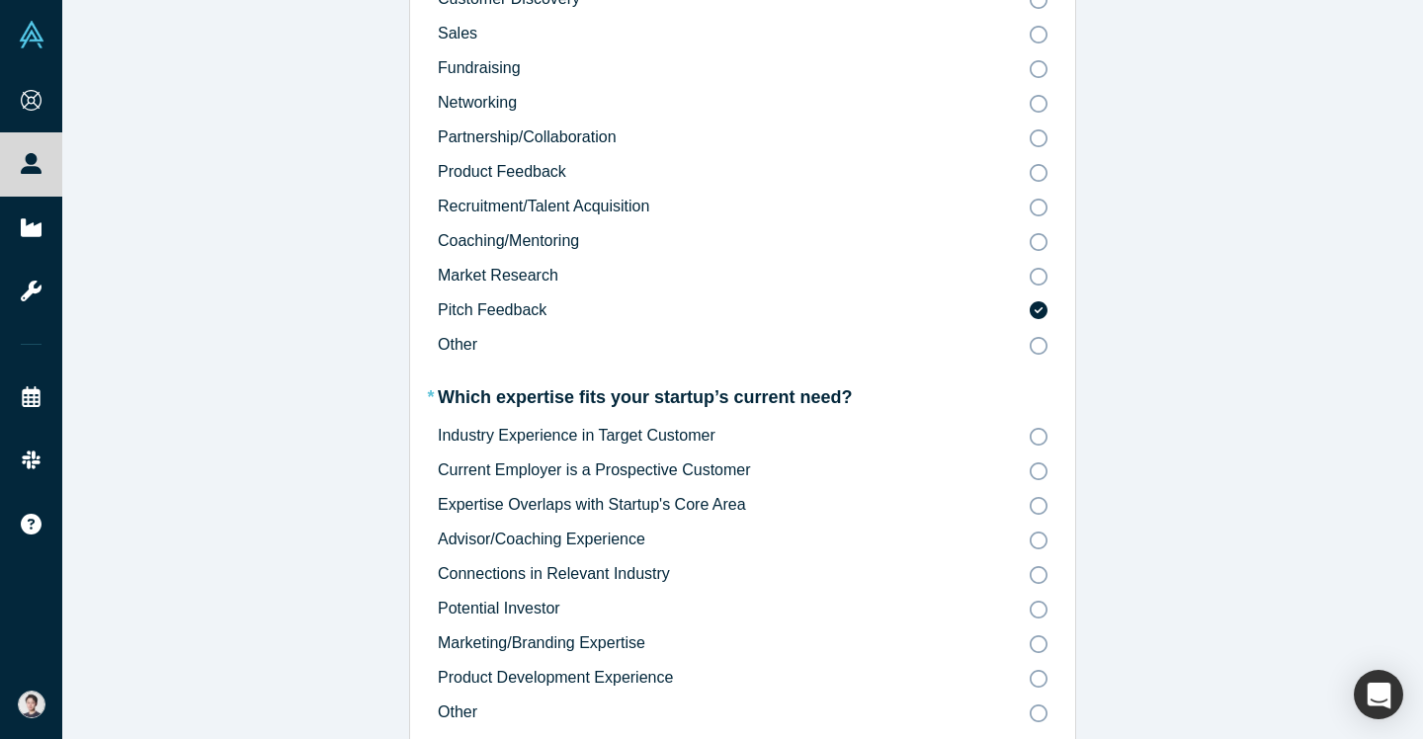
click at [1037, 105] on icon at bounding box center [1038, 104] width 18 height 18
click at [0, 0] on input "Networking" at bounding box center [0, 0] width 0 height 0
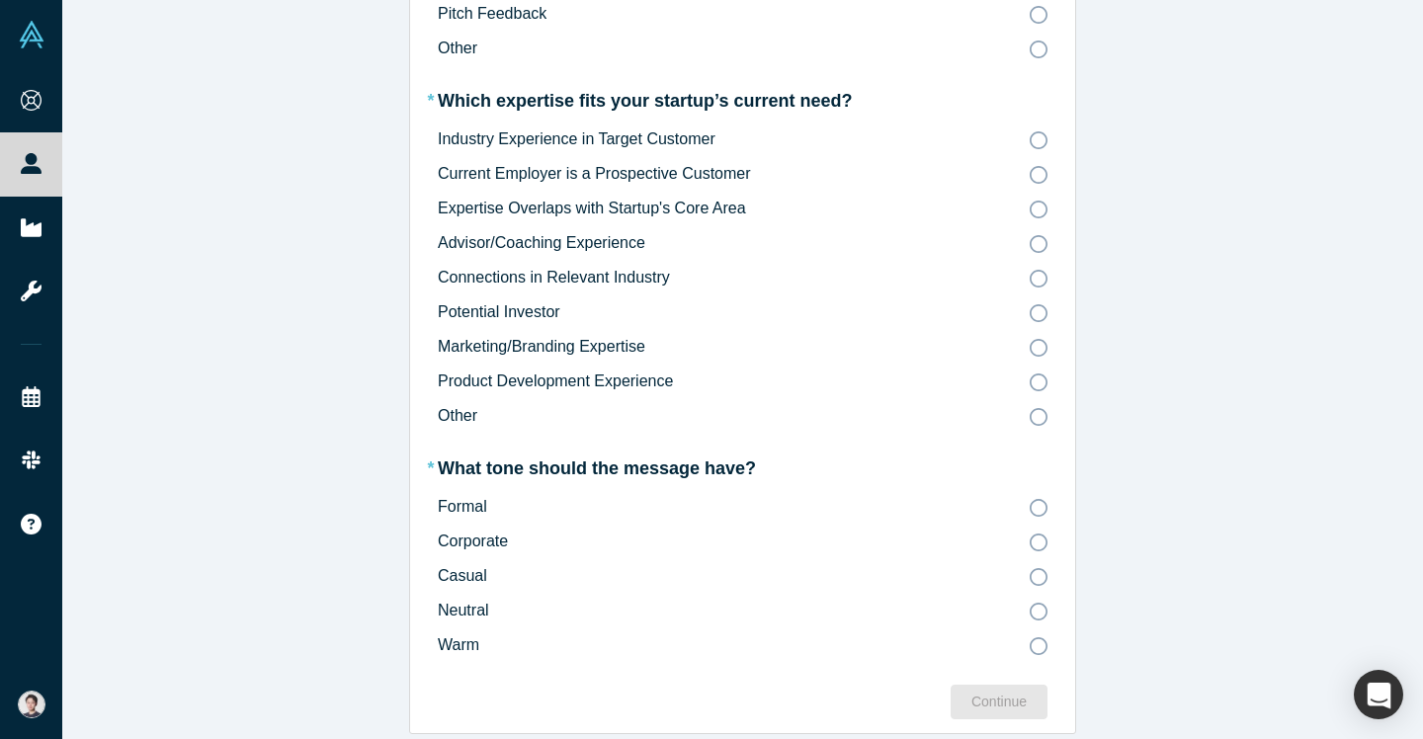
scroll to position [623, 0]
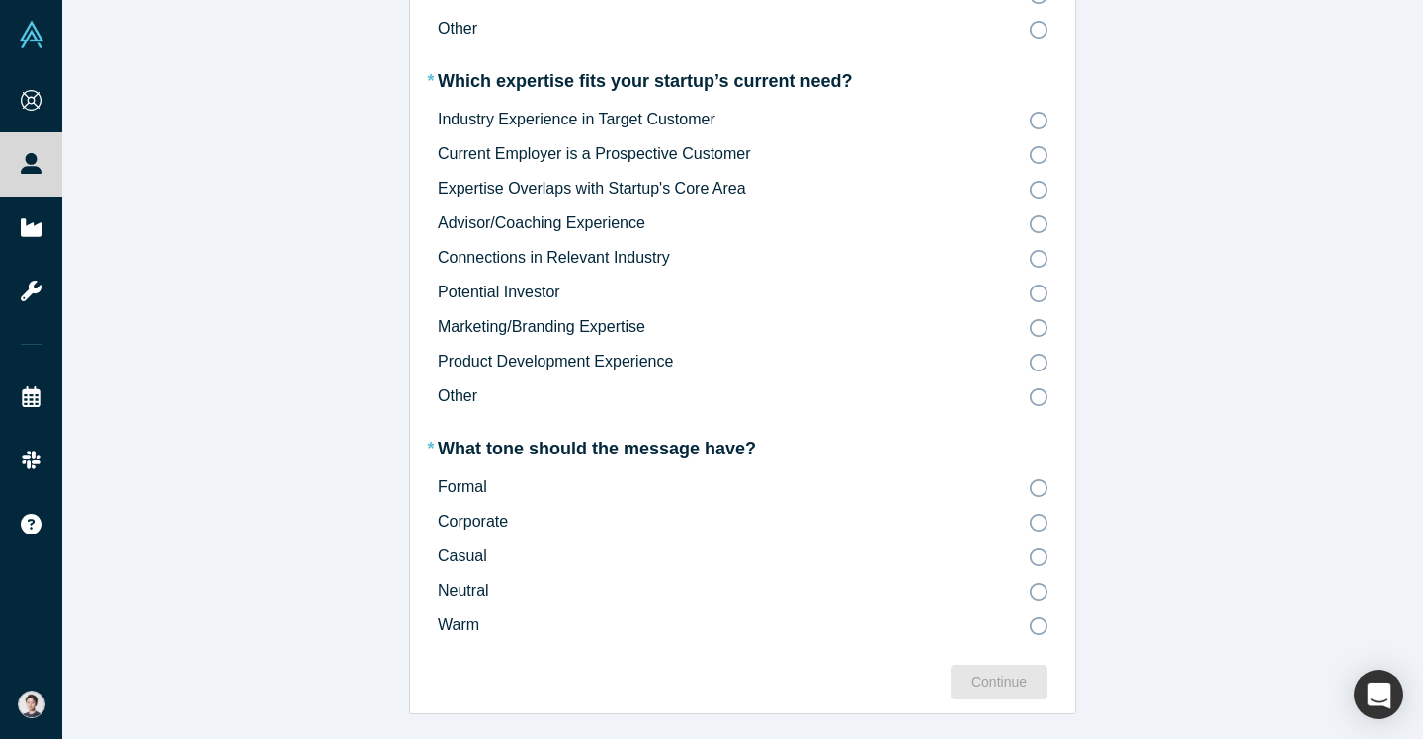
click at [1038, 261] on icon at bounding box center [1038, 259] width 18 height 18
click at [0, 0] on input "Connections in Relevant Industry" at bounding box center [0, 0] width 0 height 0
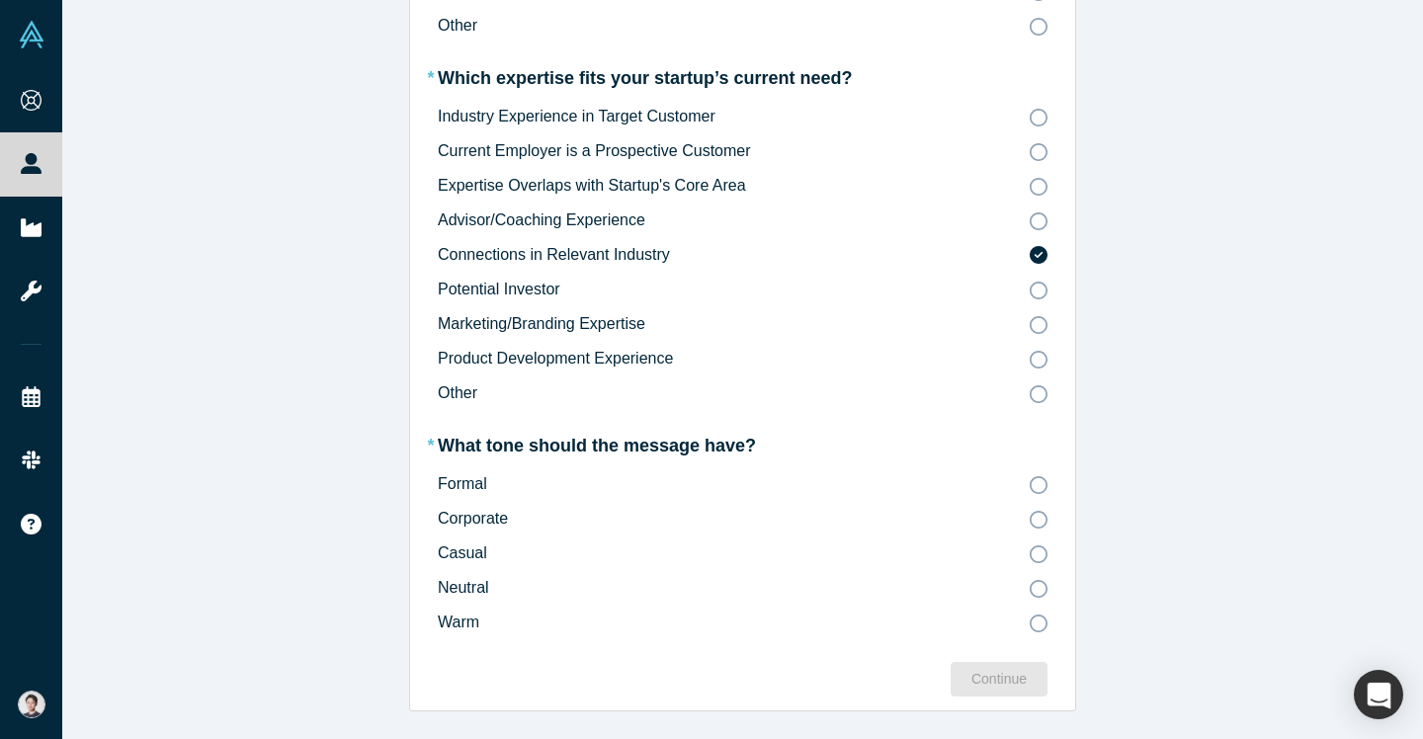
click at [1040, 550] on icon at bounding box center [1038, 554] width 18 height 18
click at [0, 0] on input "Casual" at bounding box center [0, 0] width 0 height 0
click at [1004, 680] on div "Continue" at bounding box center [998, 679] width 55 height 21
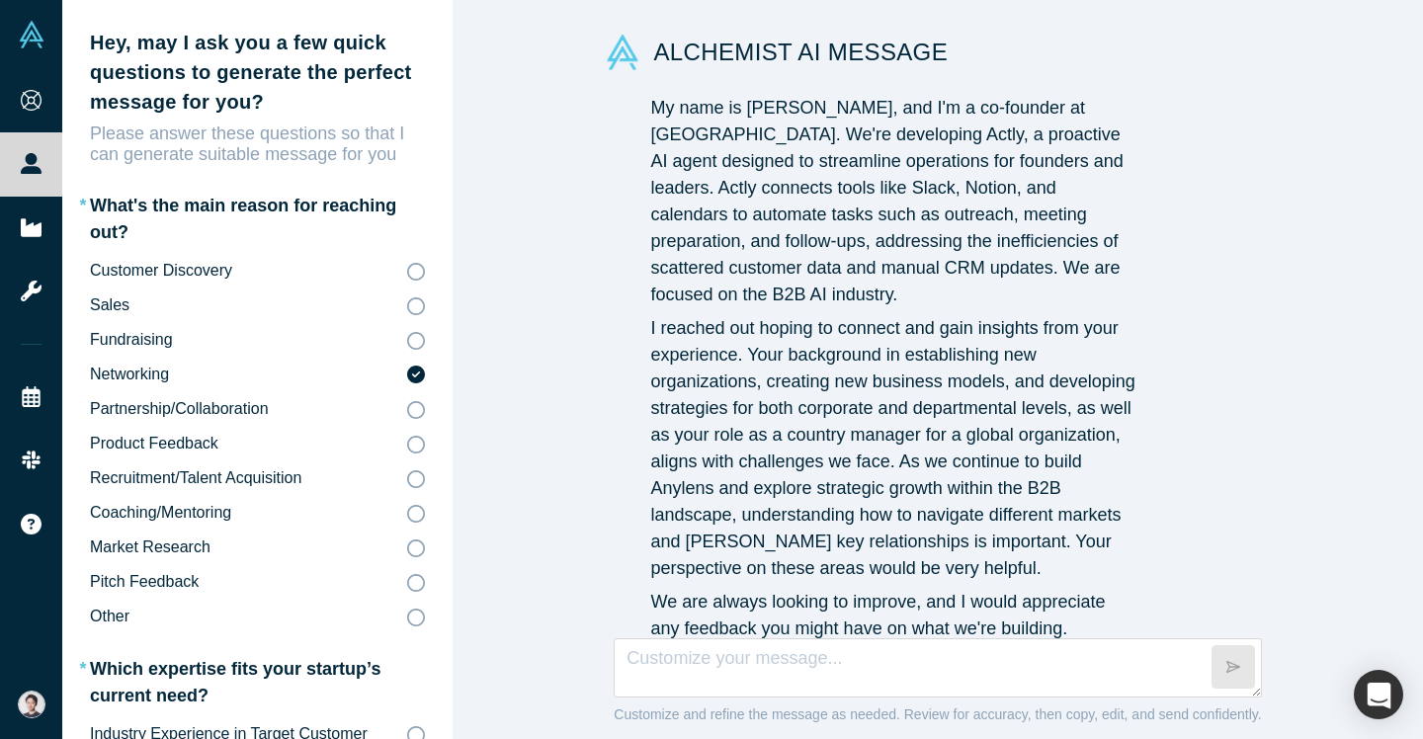
scroll to position [309, 0]
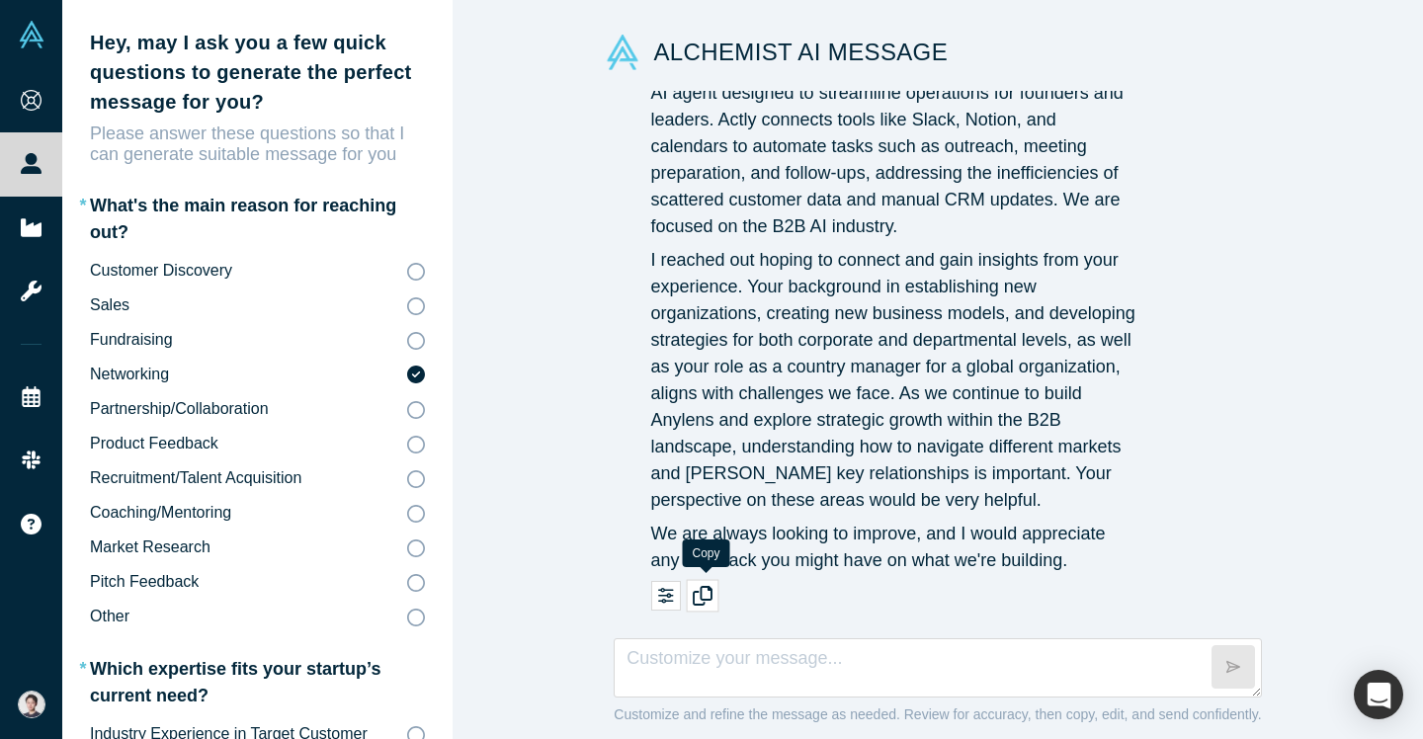
click at [709, 590] on icon "button" at bounding box center [703, 596] width 20 height 20
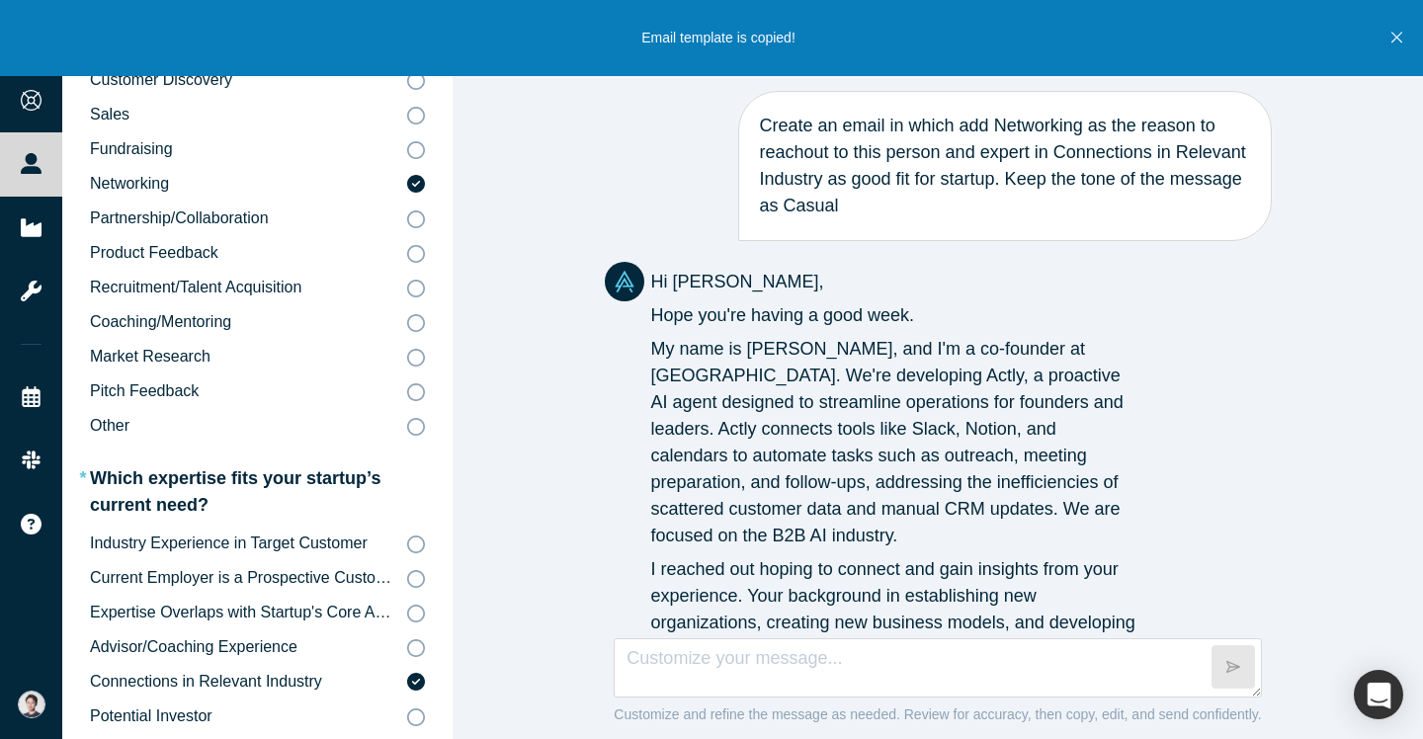
scroll to position [0, 0]
